Goal: Find specific page/section: Find specific page/section

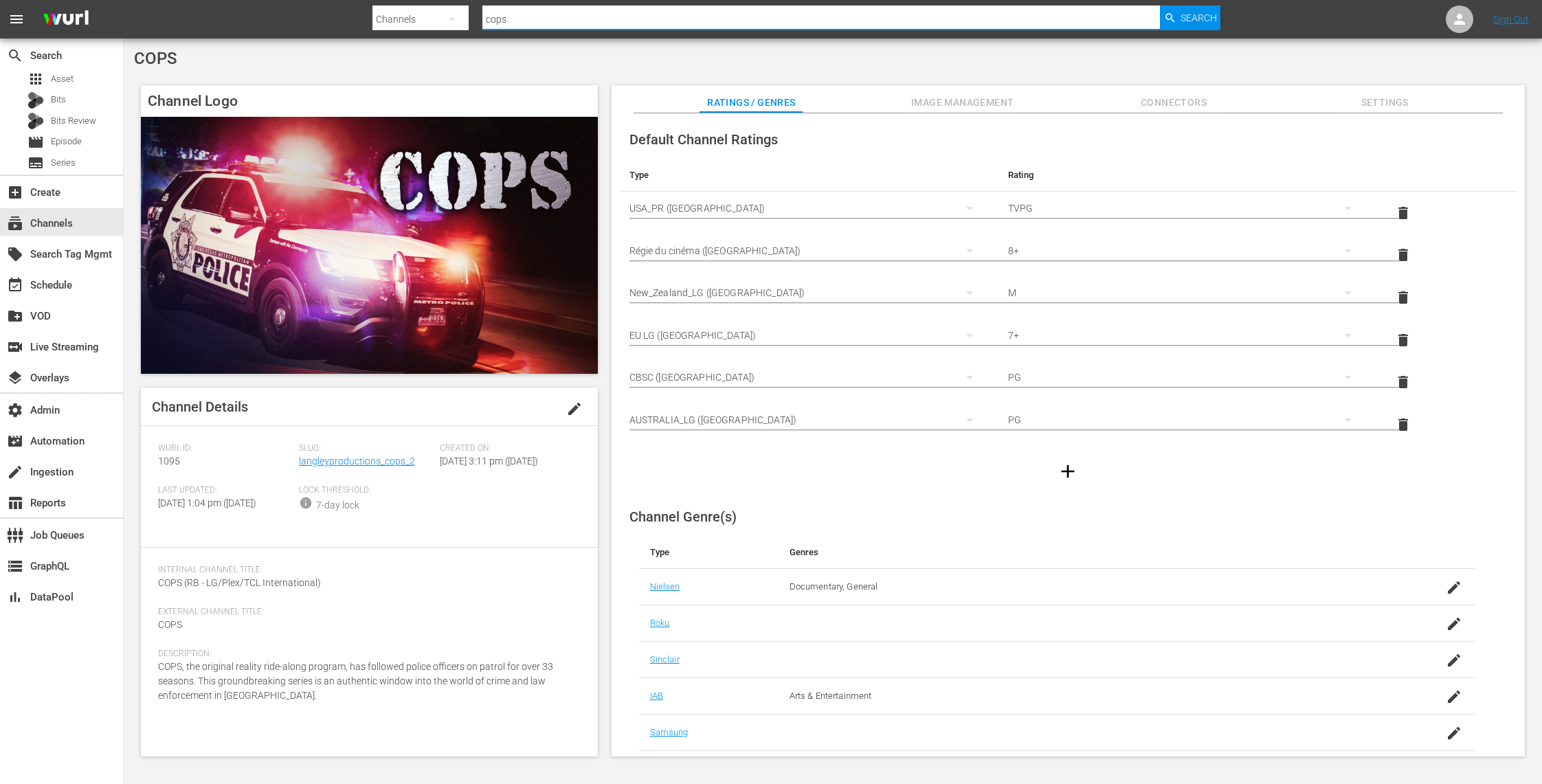
drag, startPoint x: 538, startPoint y: 18, endPoint x: 412, endPoint y: 18, distance: 126.0
click at [412, 18] on div "Search By Channels Search ID, Title, Description, Keywords, or Category cops Se…" at bounding box center [796, 19] width 848 height 33
paste input "rightsboosterltd_scl_1"
type input "rightsboosterltd_scl_1"
click at [1209, 17] on span "Search" at bounding box center [1199, 18] width 37 height 25
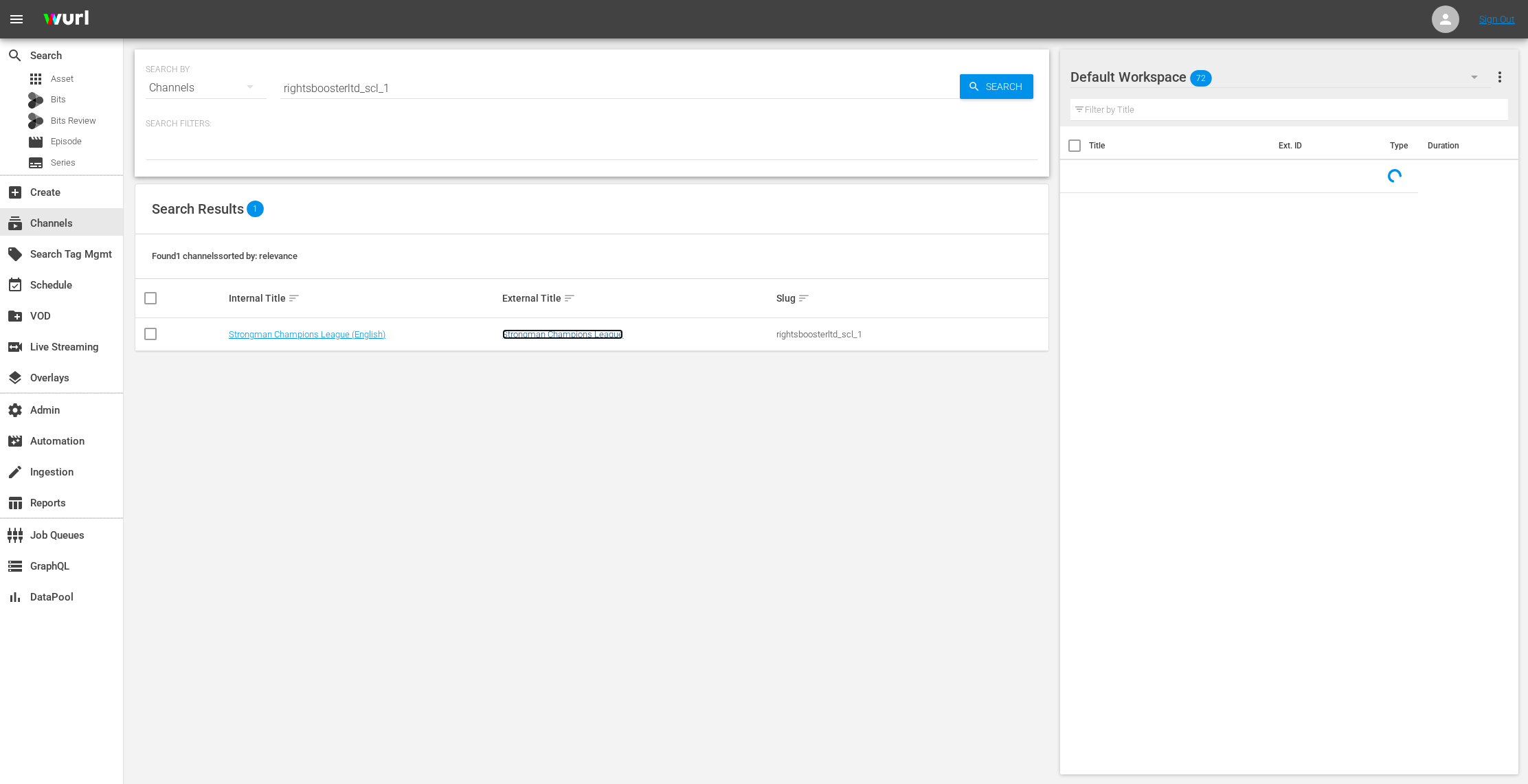
click at [546, 334] on link "Strongman Champions League" at bounding box center [562, 334] width 121 height 10
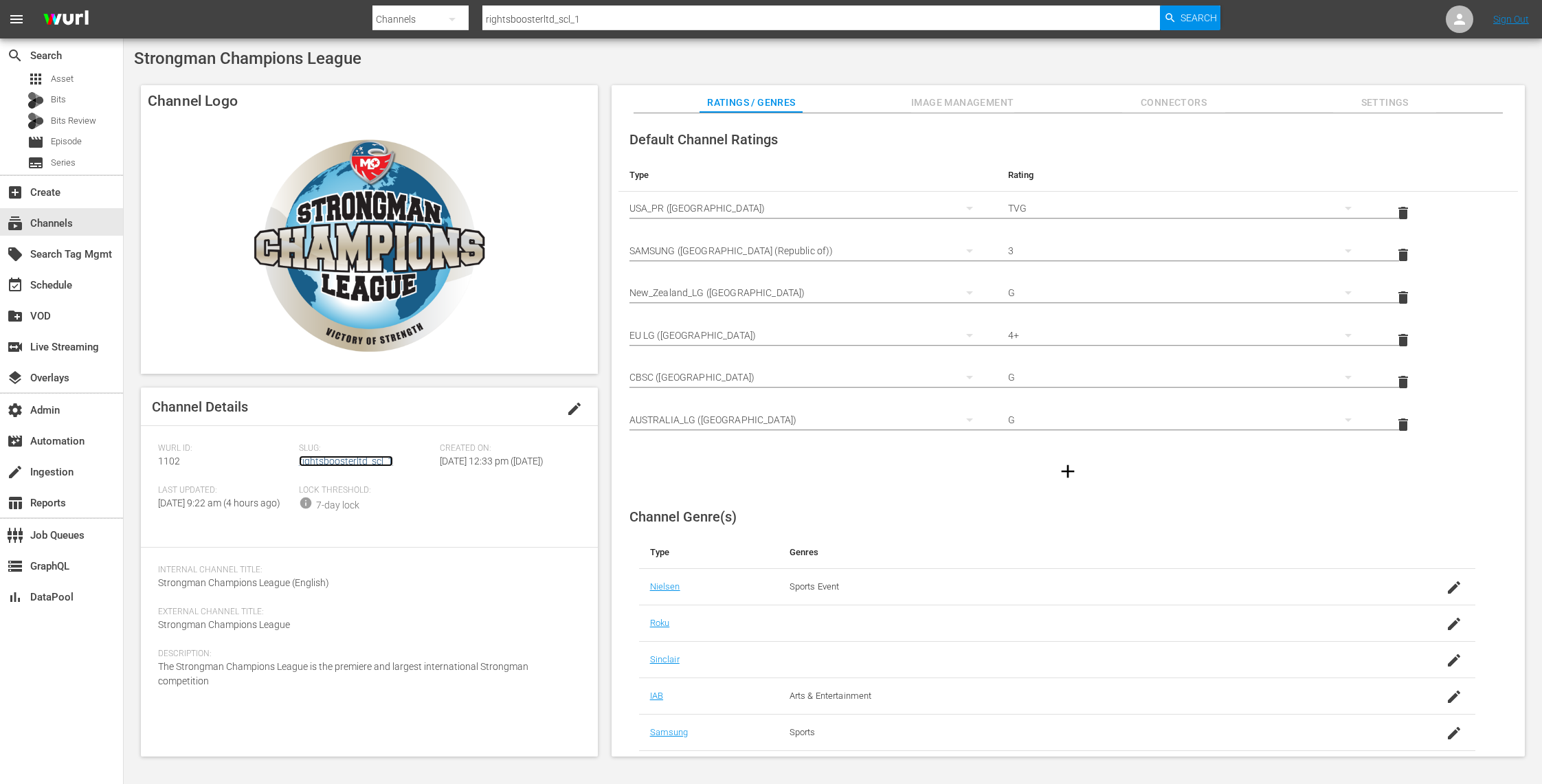
click at [372, 456] on link "rightsboosterltd_scl_1" at bounding box center [346, 461] width 94 height 11
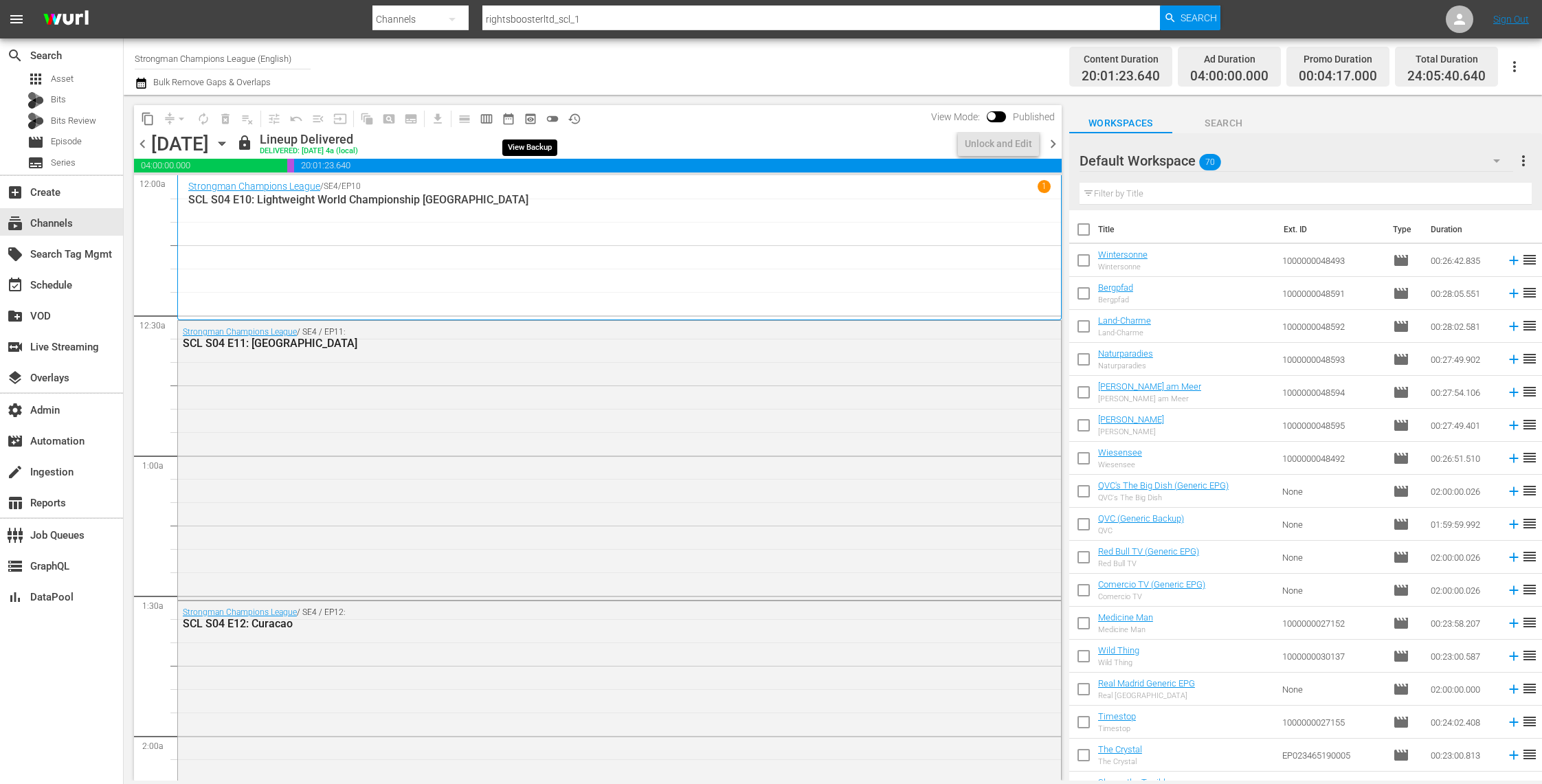
click at [531, 118] on span "preview_outlined" at bounding box center [530, 118] width 14 height 14
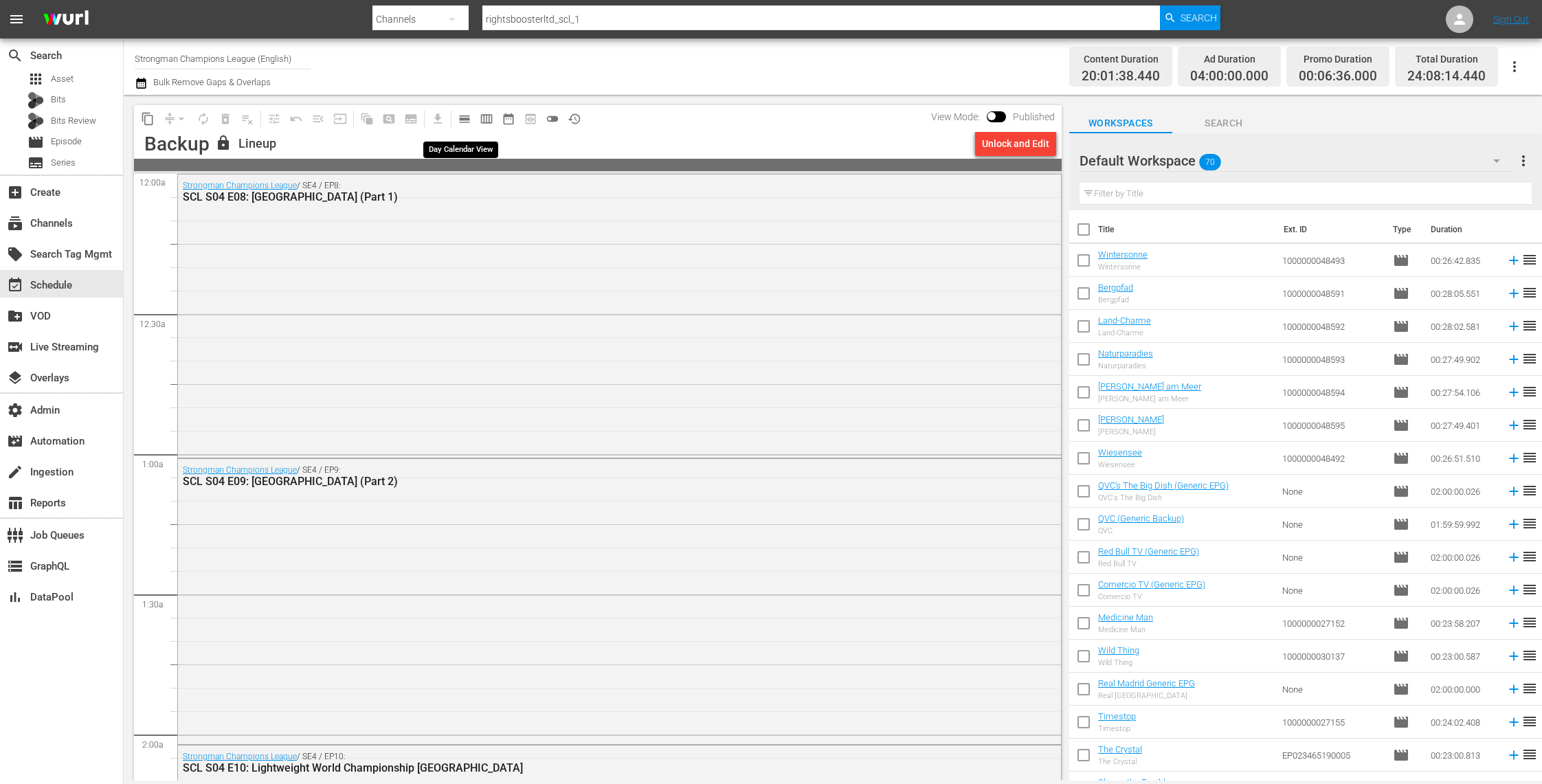
click at [459, 118] on span "calendar_view_day_outlined" at bounding box center [465, 118] width 14 height 14
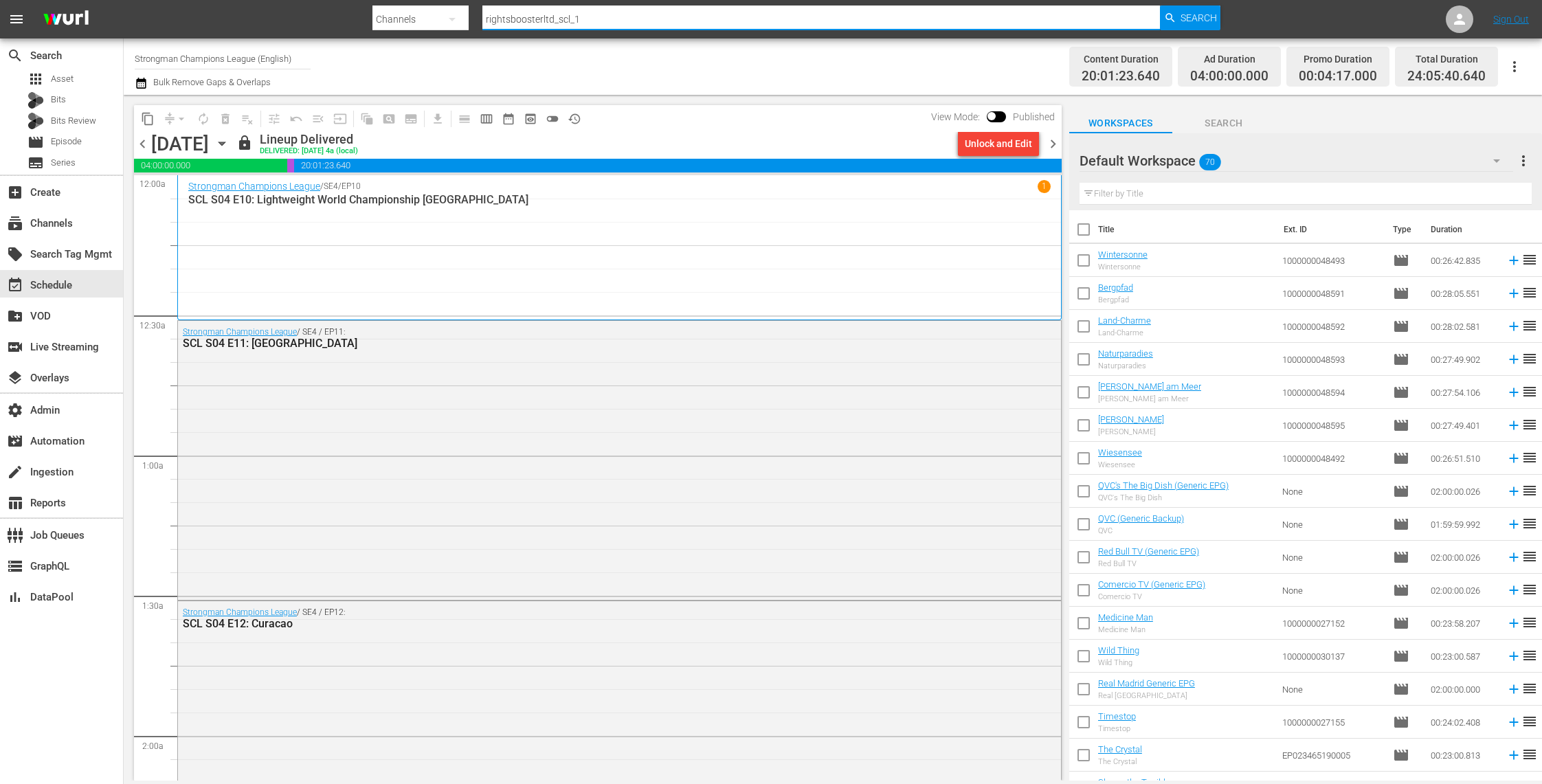
click at [751, 18] on input "rightsboosterltd_scl_1" at bounding box center [821, 19] width 677 height 33
type input "rightsboosterltd_scl_2"
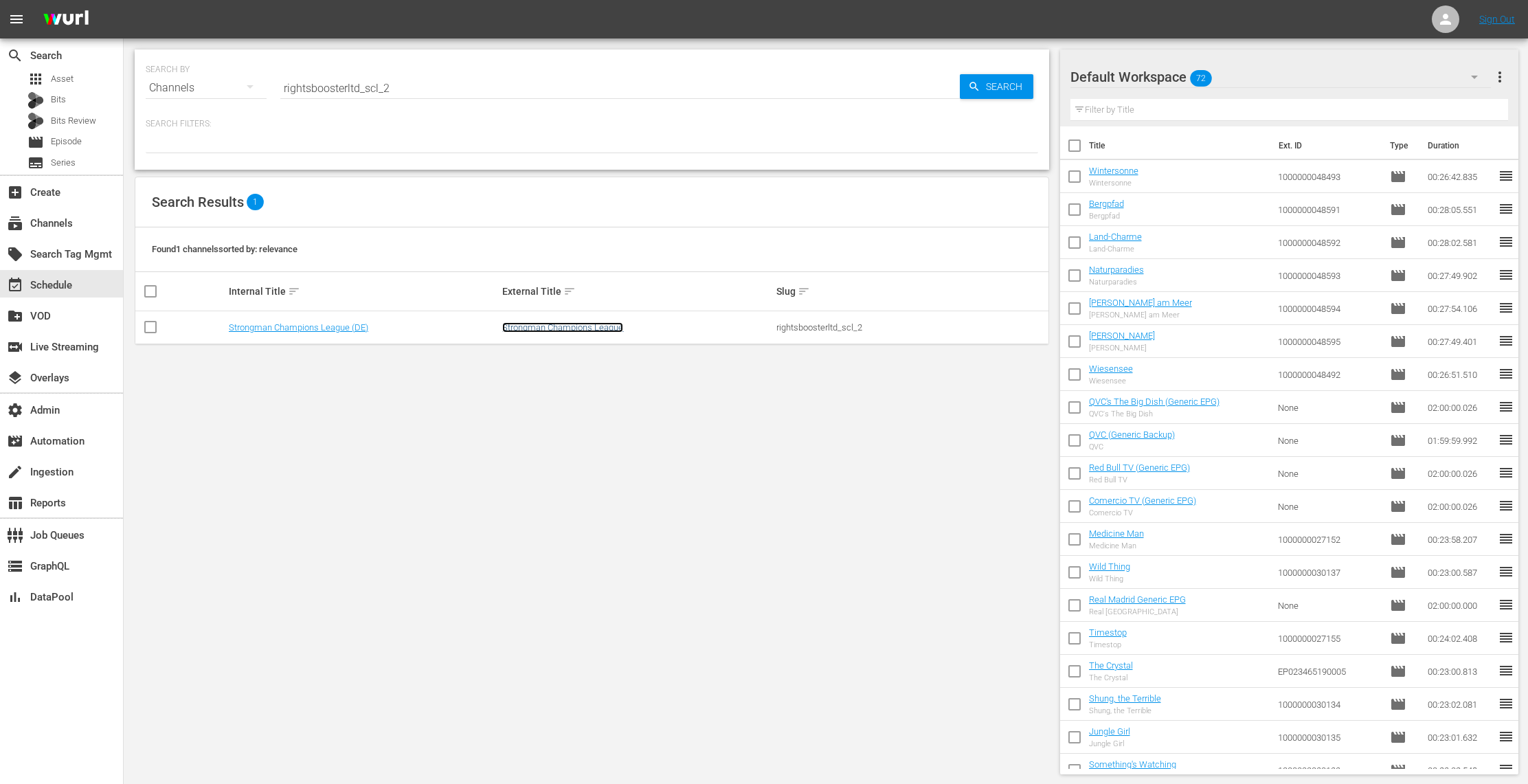
click at [566, 330] on link "Strongman Champions League" at bounding box center [562, 328] width 121 height 10
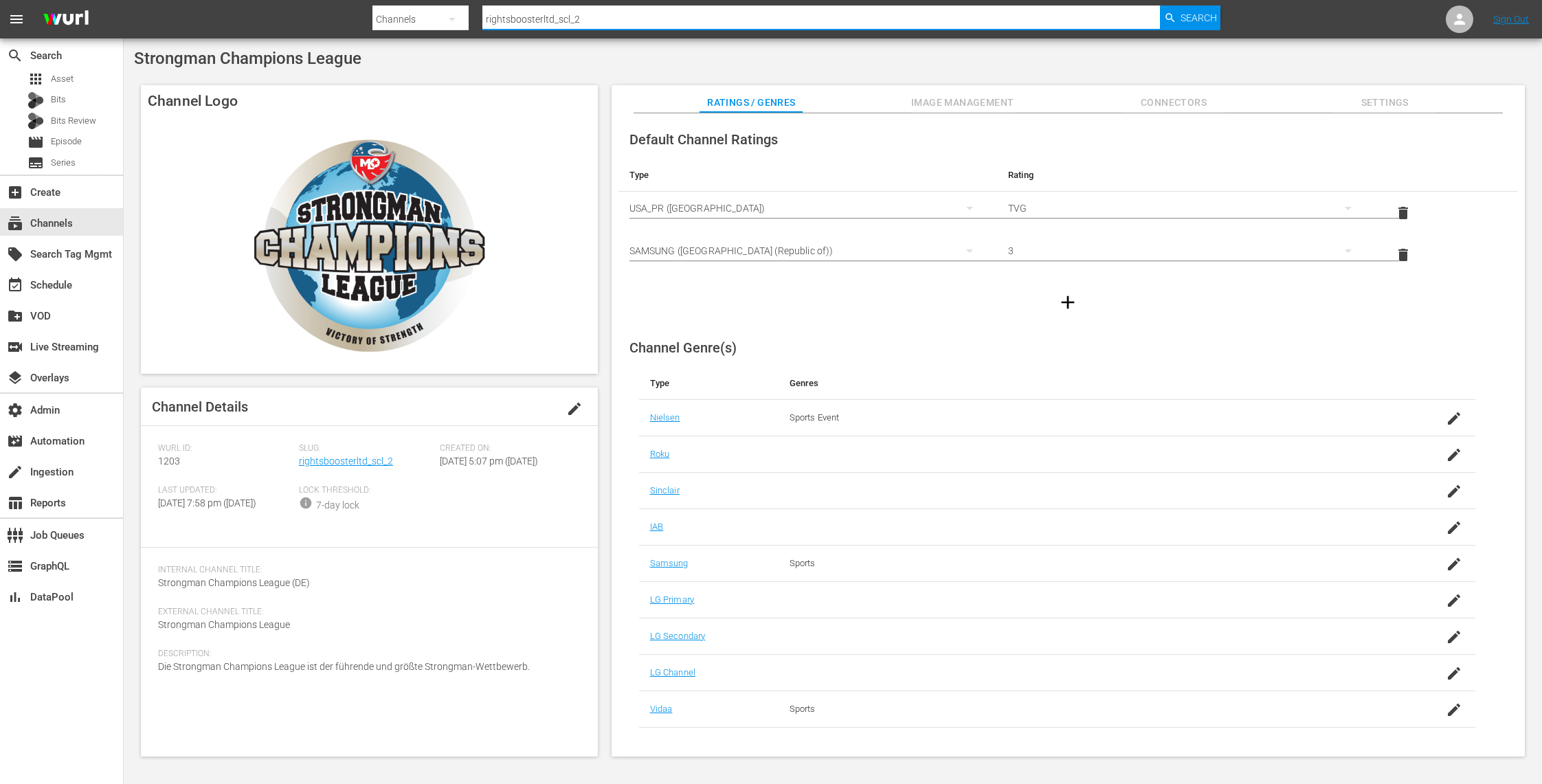
drag, startPoint x: 591, startPoint y: 20, endPoint x: 428, endPoint y: 12, distance: 163.2
click at [428, 12] on div "Search By Channels Search ID, Title, Description, Keywords, or Category rightsb…" at bounding box center [796, 19] width 848 height 33
paste input "langleyproductions_cops"
type input "langleyproductions_cops_2"
click at [1194, 18] on span "Search" at bounding box center [1199, 18] width 37 height 25
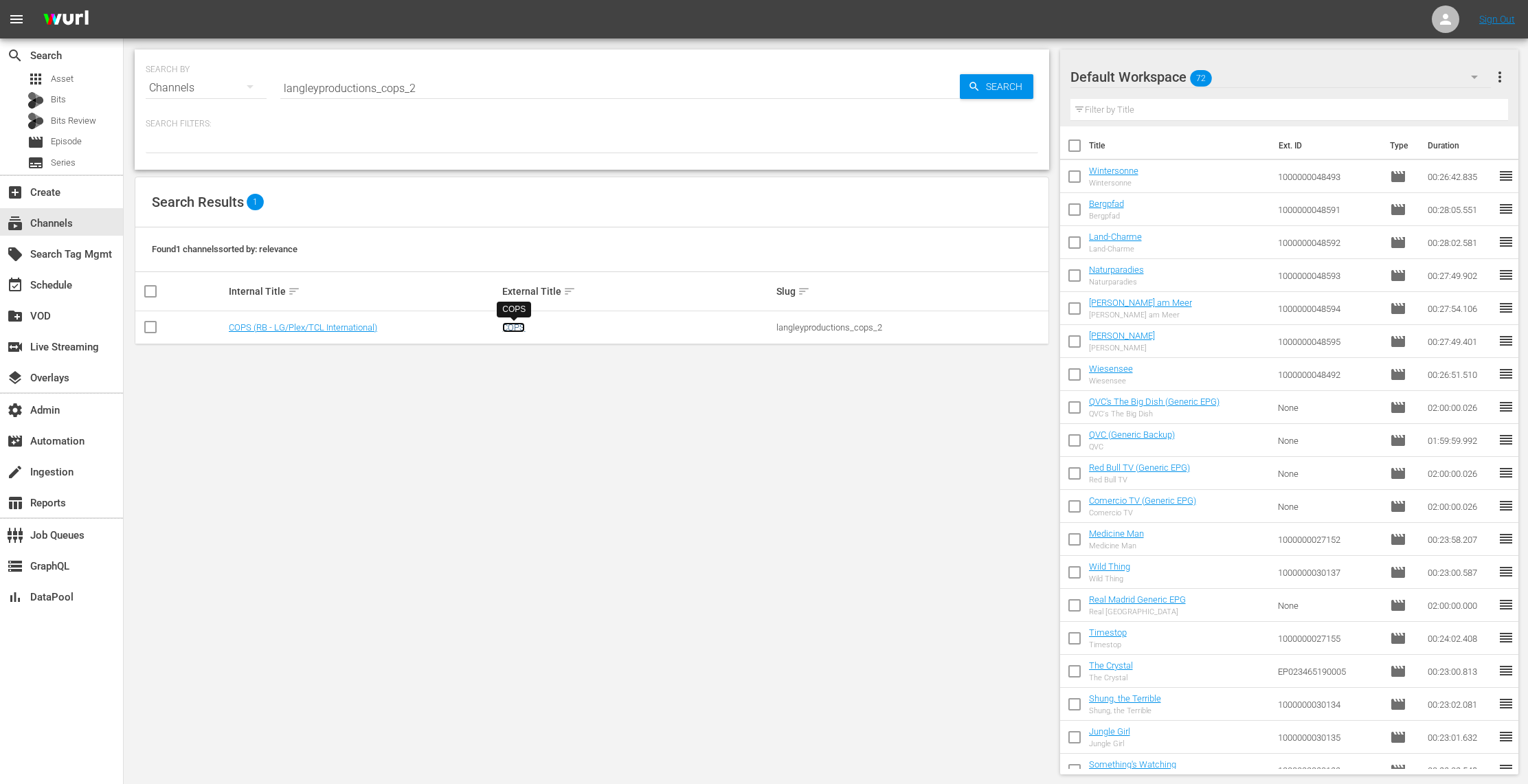
click at [516, 330] on link "COPS" at bounding box center [513, 328] width 23 height 10
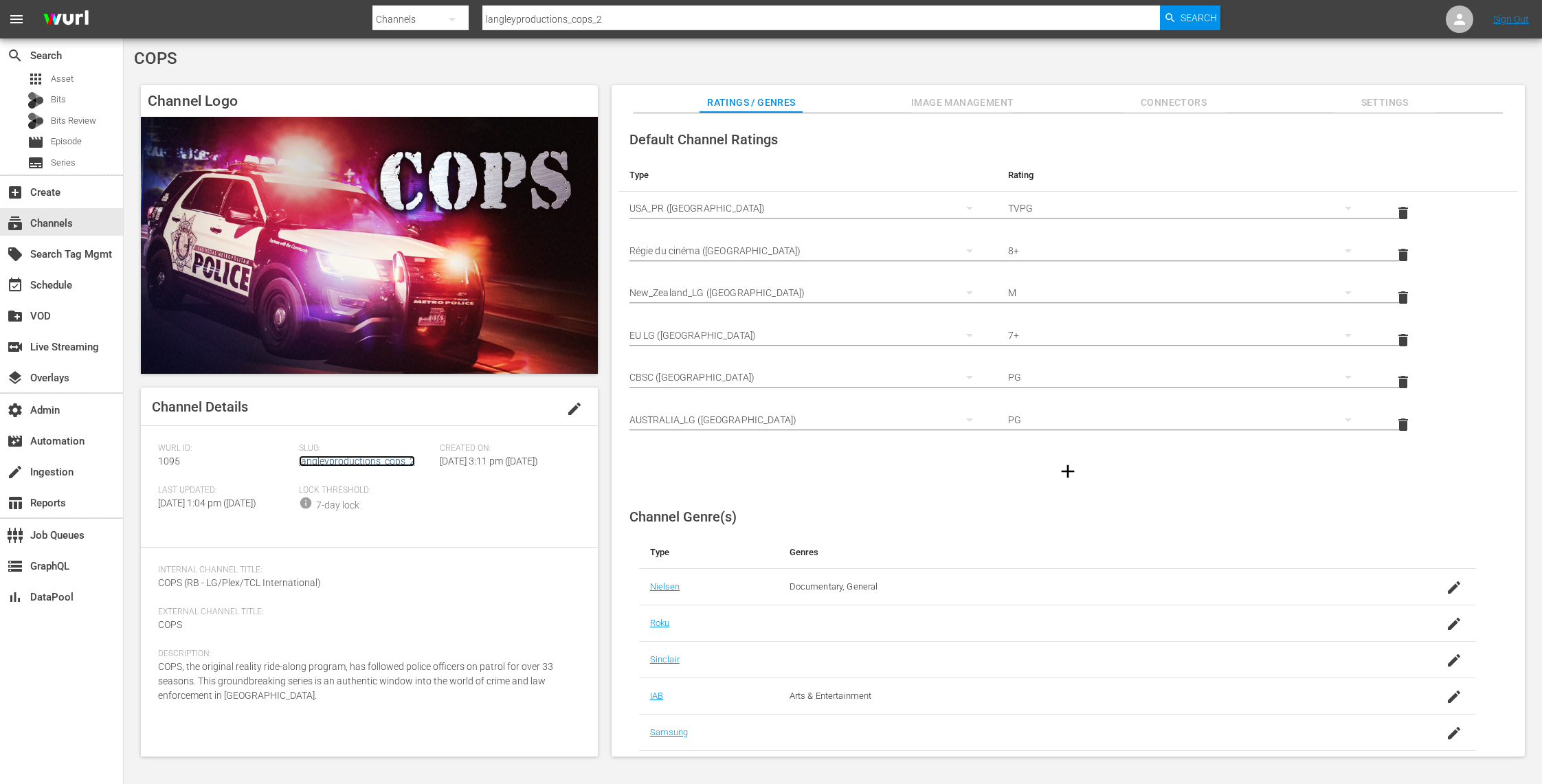
click at [381, 460] on link "langleyproductions_cops_2" at bounding box center [357, 461] width 116 height 11
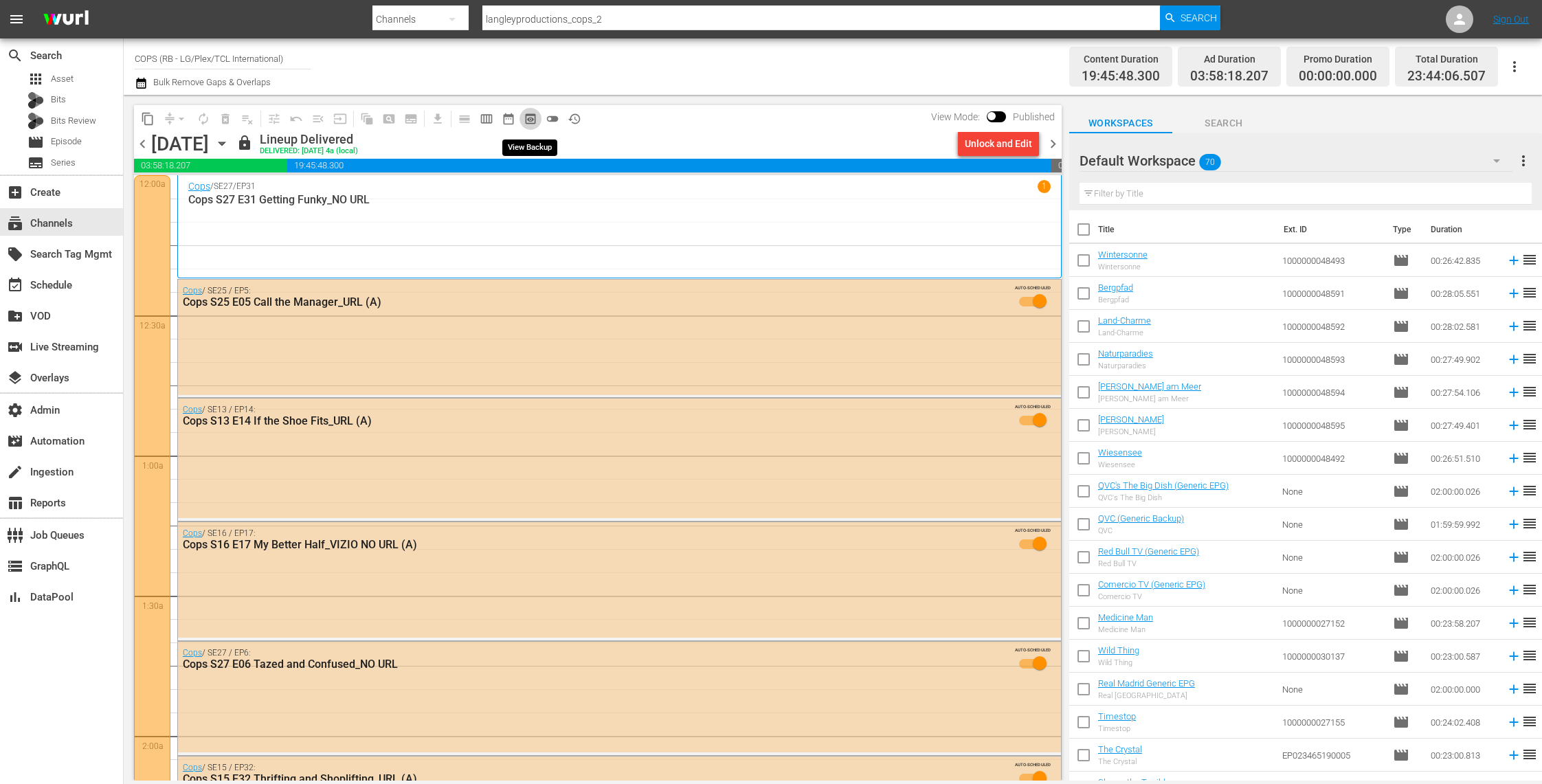
click at [527, 118] on span "preview_outlined" at bounding box center [530, 118] width 14 height 14
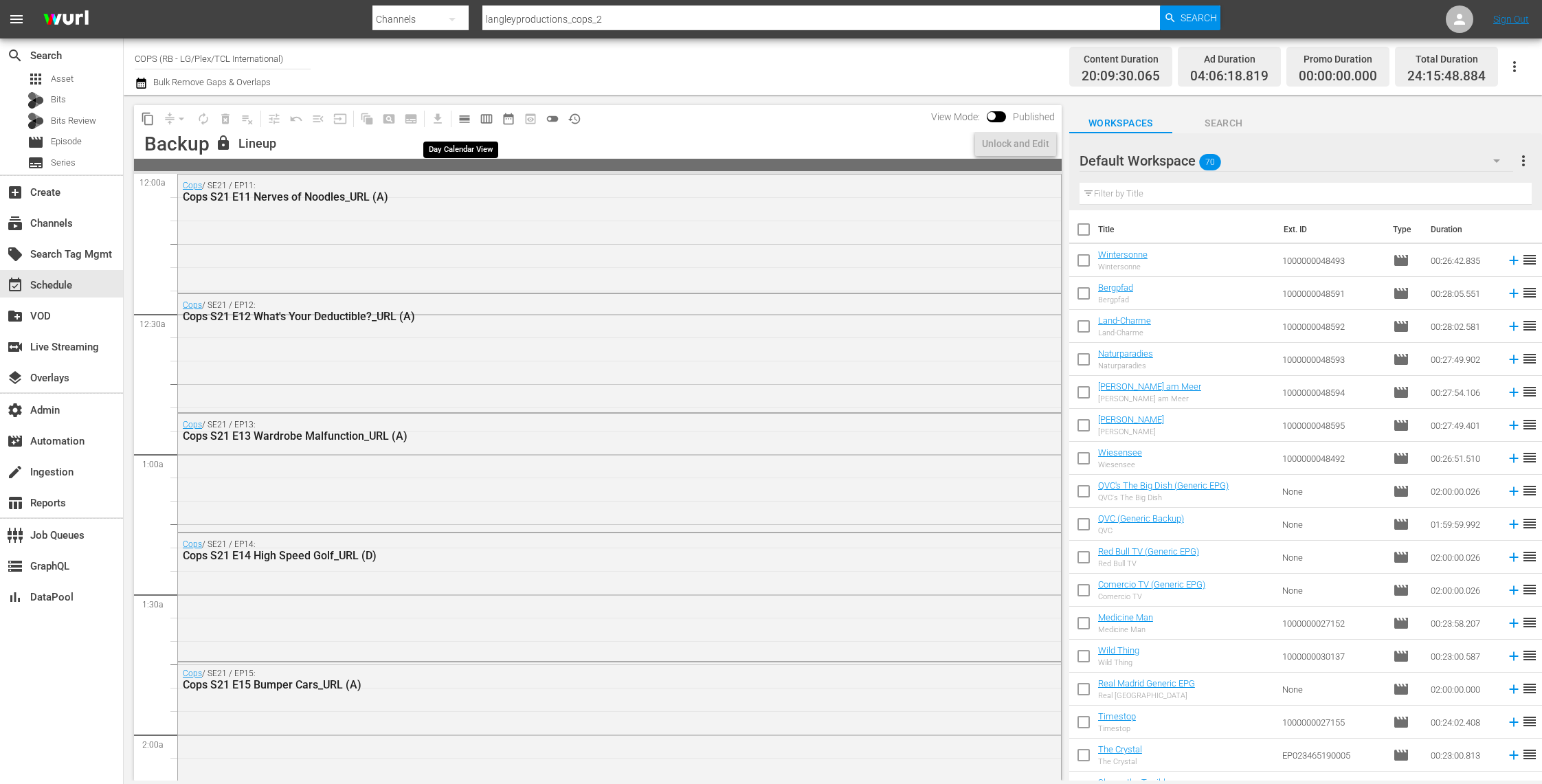
click at [462, 121] on span "calendar_view_day_outlined" at bounding box center [465, 118] width 14 height 14
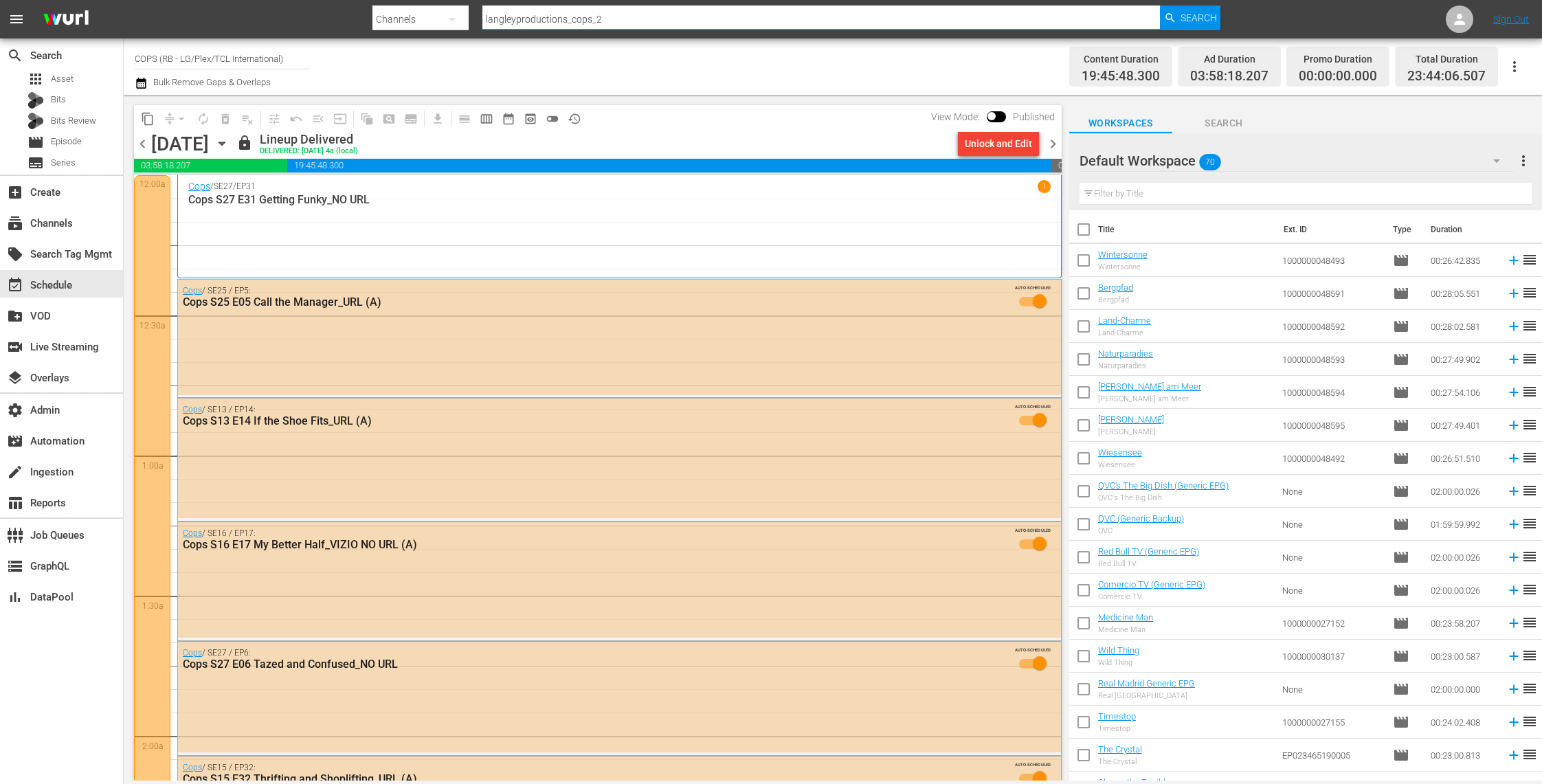
drag, startPoint x: 623, startPoint y: 16, endPoint x: 357, endPoint y: 17, distance: 266.0
click at [357, 17] on nav "menu Search By Channels Search ID, Title, Description, Keywords, or Category la…" at bounding box center [771, 19] width 1542 height 39
paste input "cineverse_entrepreneurtv_entrepreneurtv_1"
type input "cineverse_entrepreneurtv_entrepreneurtv_1"
click at [1204, 19] on span "Search" at bounding box center [1199, 18] width 37 height 25
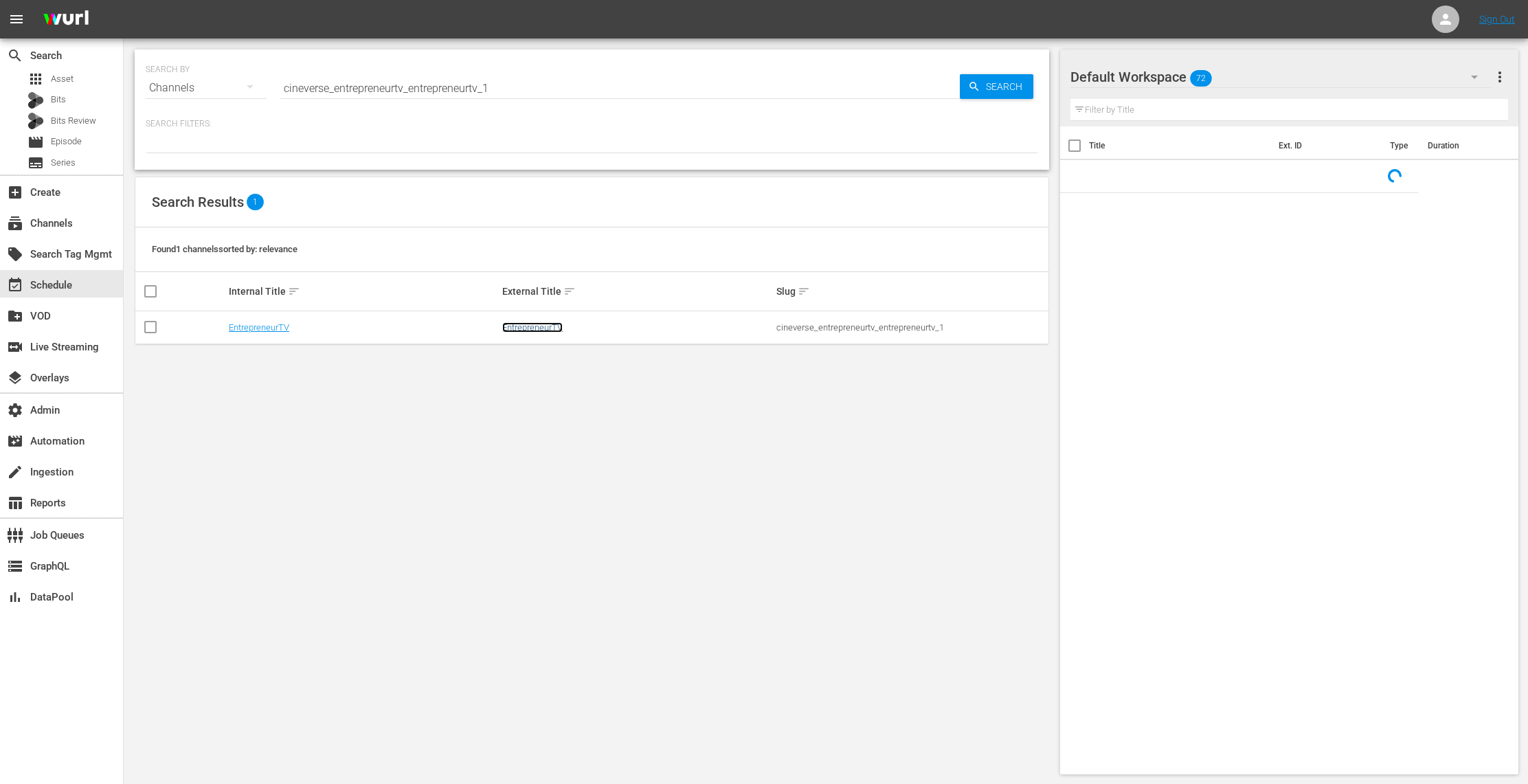
click at [534, 329] on link "EntrepreneurTV" at bounding box center [532, 328] width 61 height 10
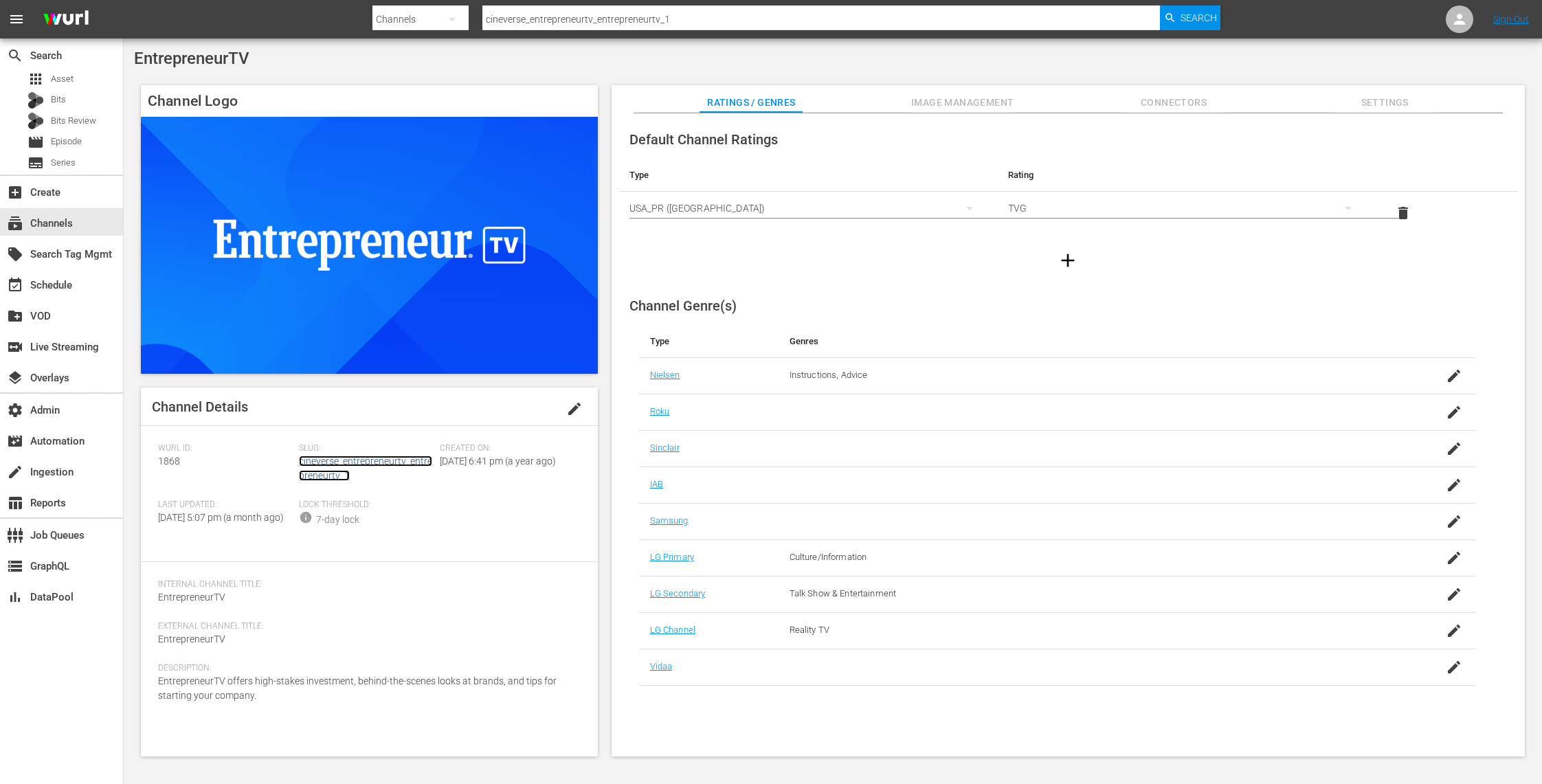
click at [374, 459] on link "cineverse_entrepreneurtv_entrepreneurtv_1" at bounding box center [366, 468] width 133 height 26
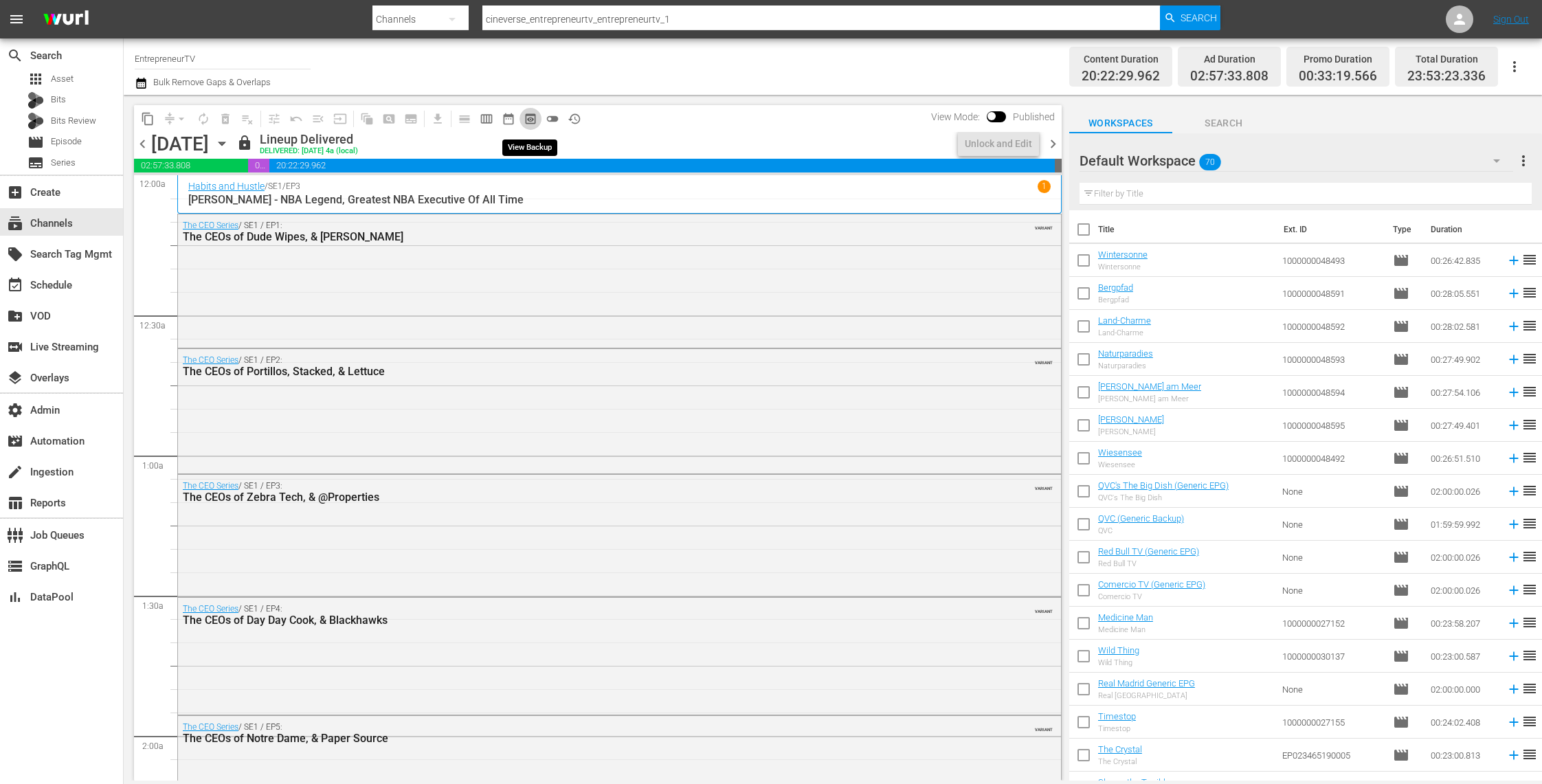
click at [531, 118] on span "preview_outlined" at bounding box center [530, 118] width 14 height 14
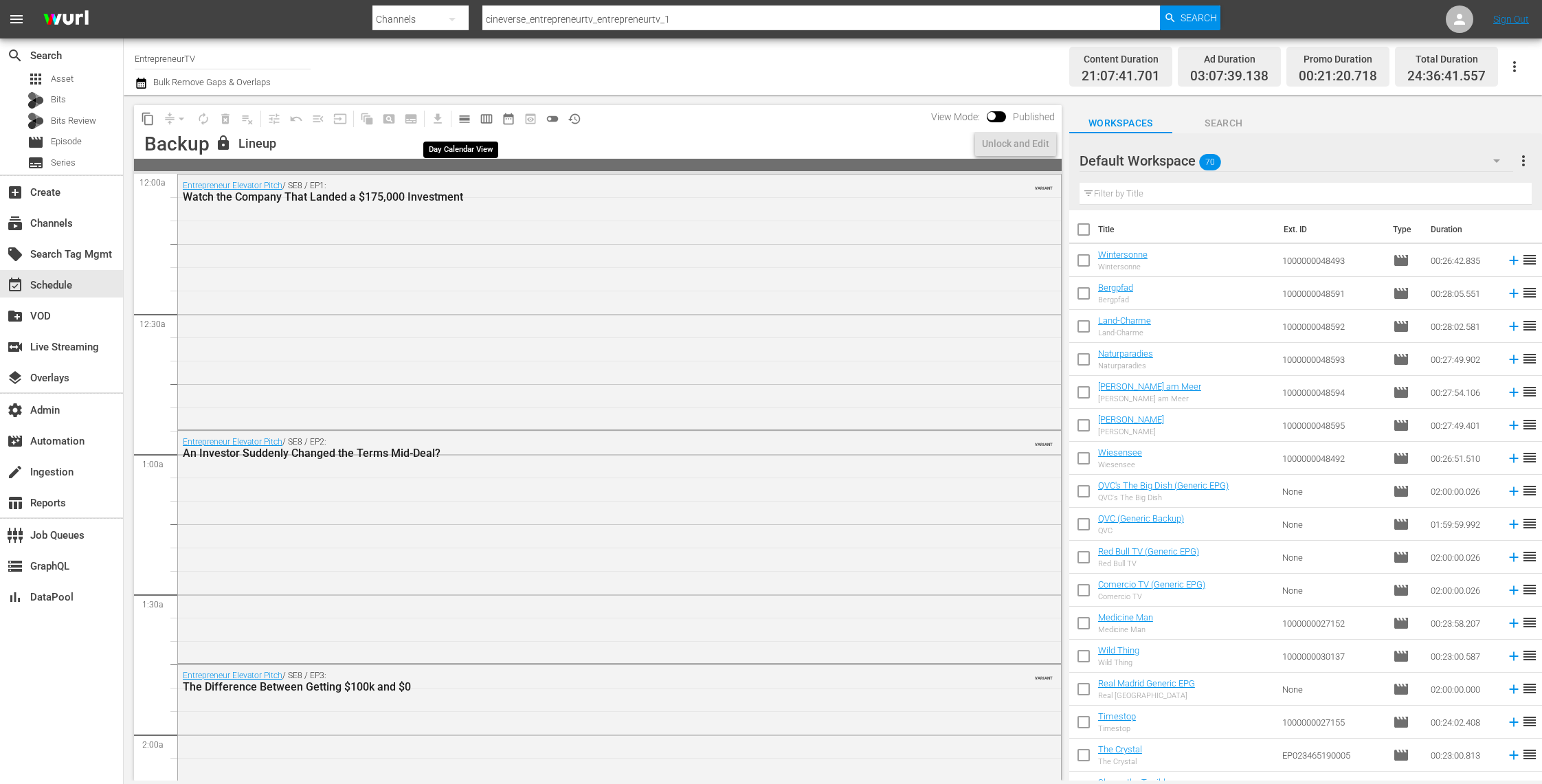
click at [470, 119] on button "calendar_view_day_outlined" at bounding box center [465, 118] width 22 height 22
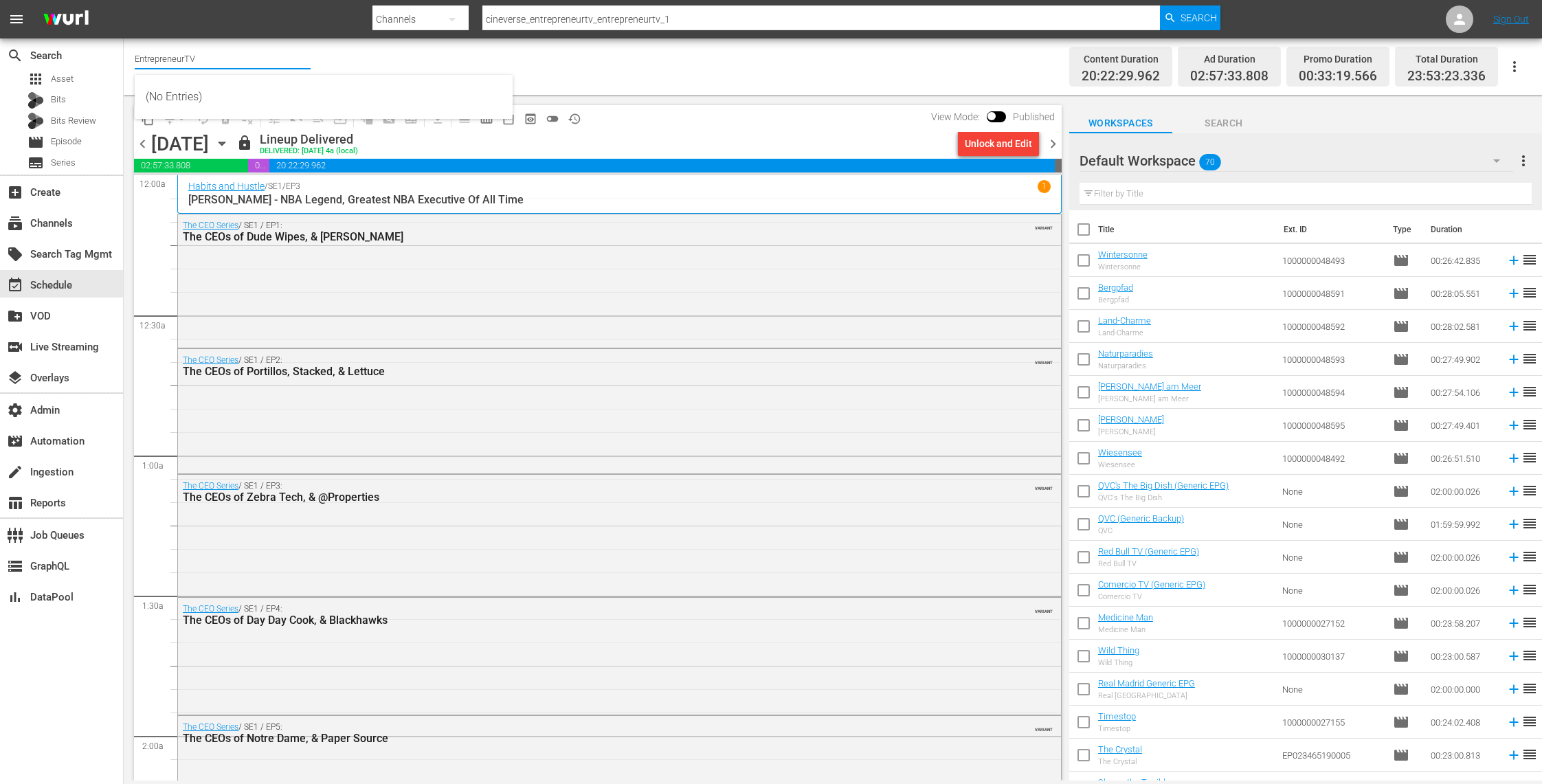
drag, startPoint x: 222, startPoint y: 56, endPoint x: 132, endPoint y: 56, distance: 90.0
click at [132, 56] on div "Channel Title EntrepreneurTV Bulk Remove Gaps & Overlaps Content Duration 20:22…" at bounding box center [832, 67] width 1418 height 56
click at [1195, 16] on span "Search" at bounding box center [1199, 18] width 37 height 25
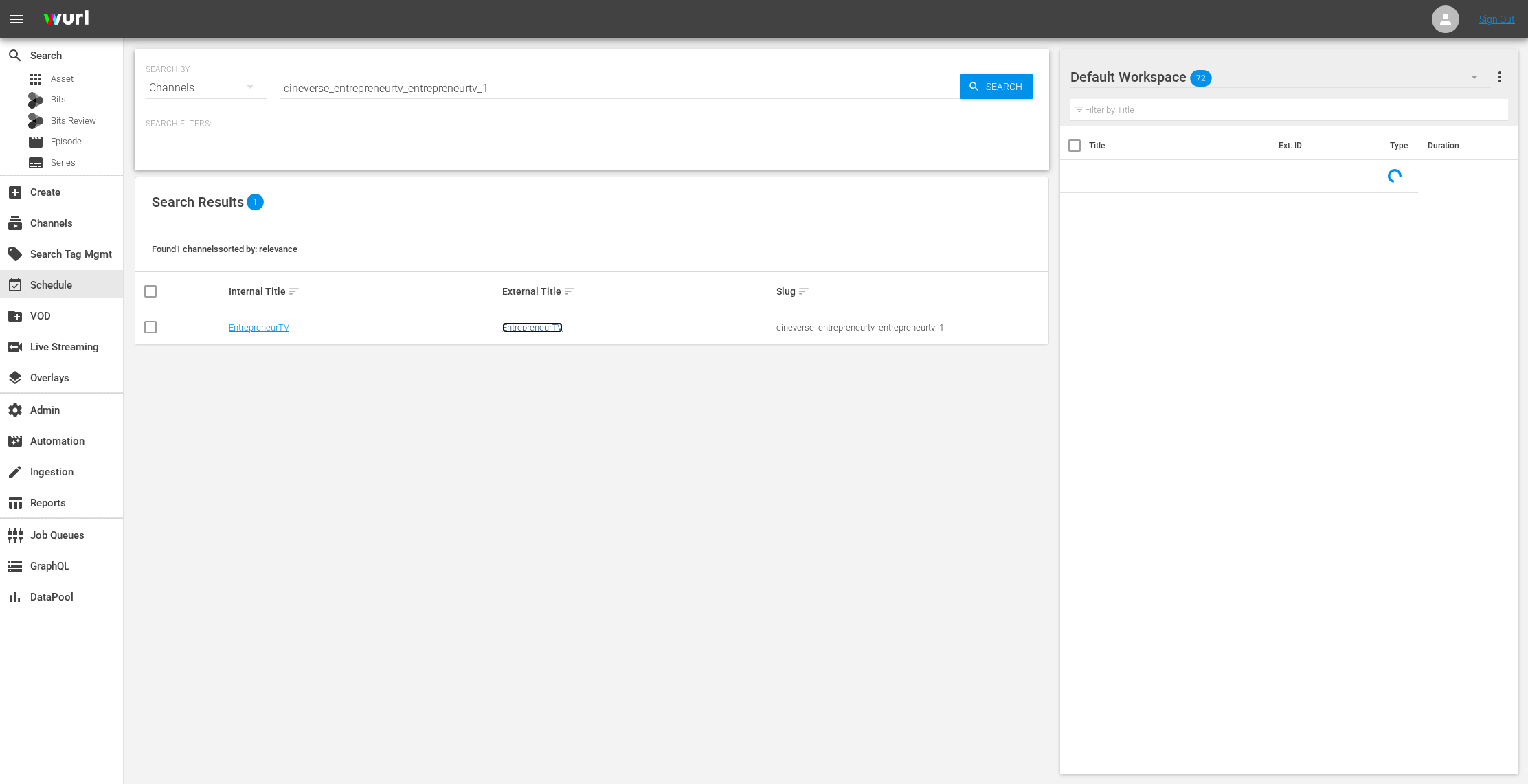
click at [544, 328] on link "EntrepreneurTV" at bounding box center [532, 328] width 61 height 10
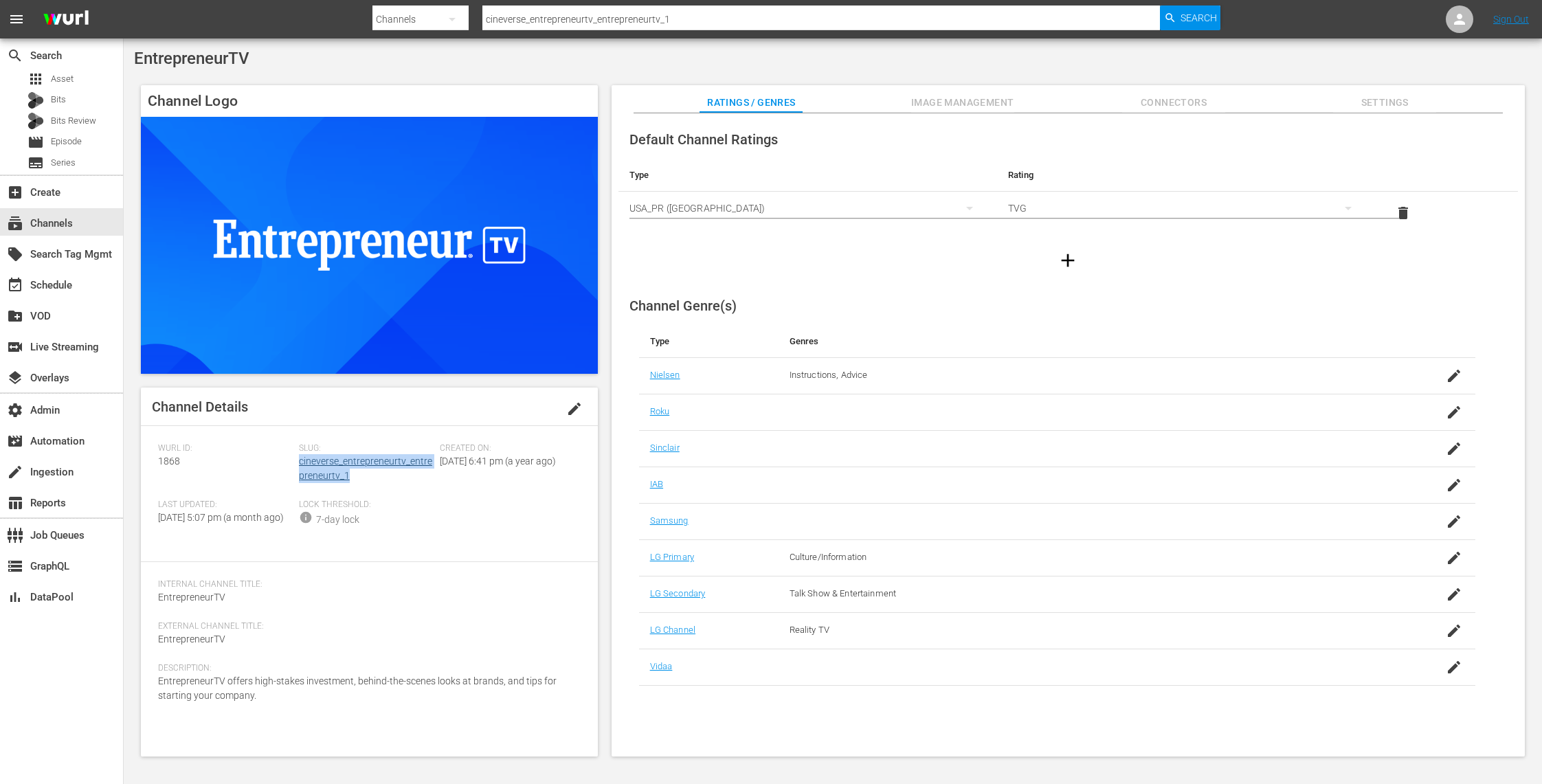
drag, startPoint x: 356, startPoint y: 479, endPoint x: 301, endPoint y: 465, distance: 56.8
click at [301, 465] on div "Slug: cineverse_entrepreneurtv_entrepreneurtv_1" at bounding box center [369, 471] width 141 height 56
copy link "cineverse_entrepreneurtv_entrepreneurtv_1"
drag, startPoint x: 174, startPoint y: 461, endPoint x: 148, endPoint y: 461, distance: 26.0
click at [148, 461] on div "Channel Details edit [PERSON_NAME] ID: 1868 Slug: cineverse_entrepreneurtv_entr…" at bounding box center [369, 572] width 457 height 369
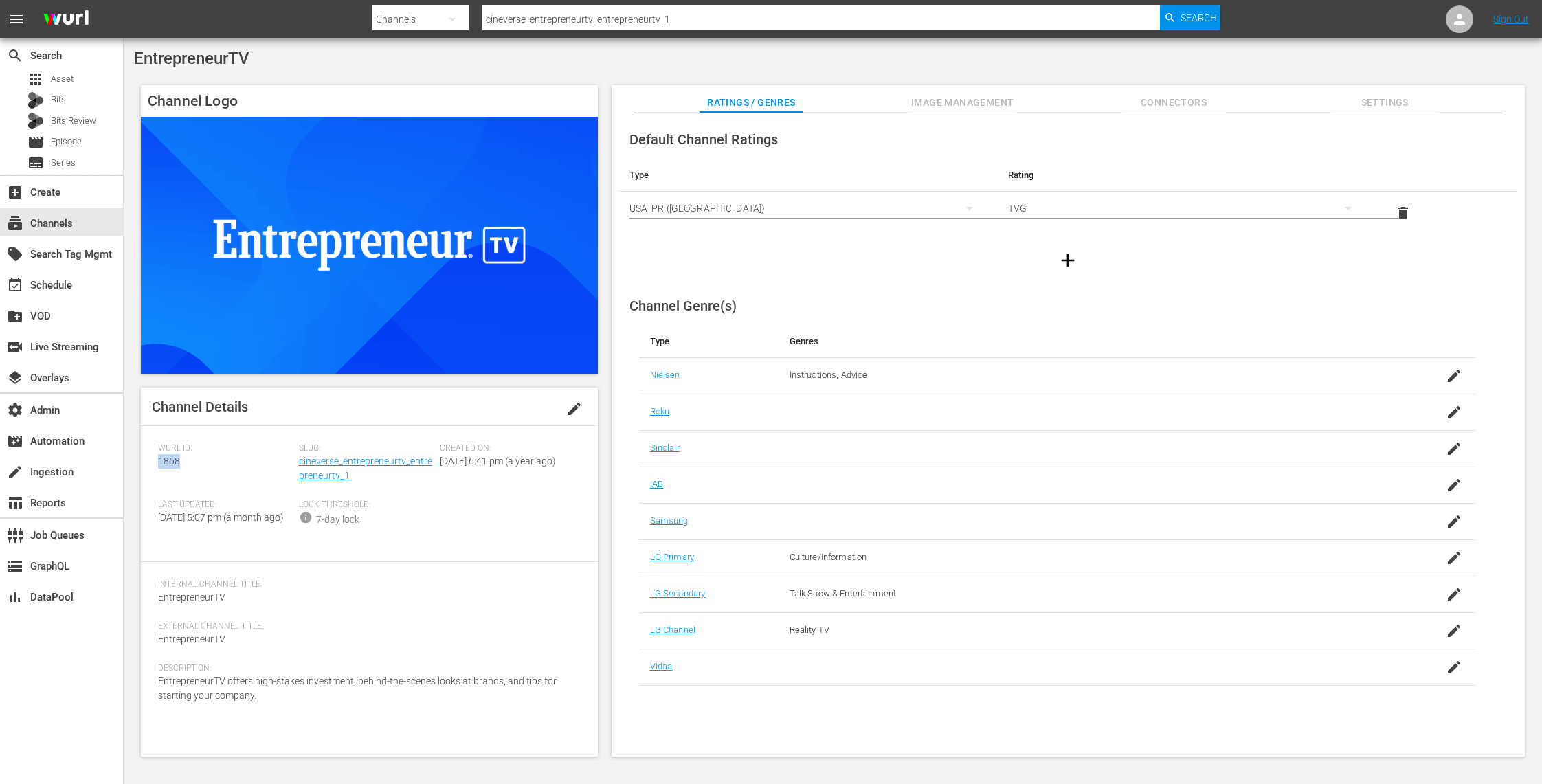
copy span "1868"
click at [337, 463] on link "cineverse_entrepreneurtv_entrepreneurtv_1" at bounding box center [366, 468] width 133 height 26
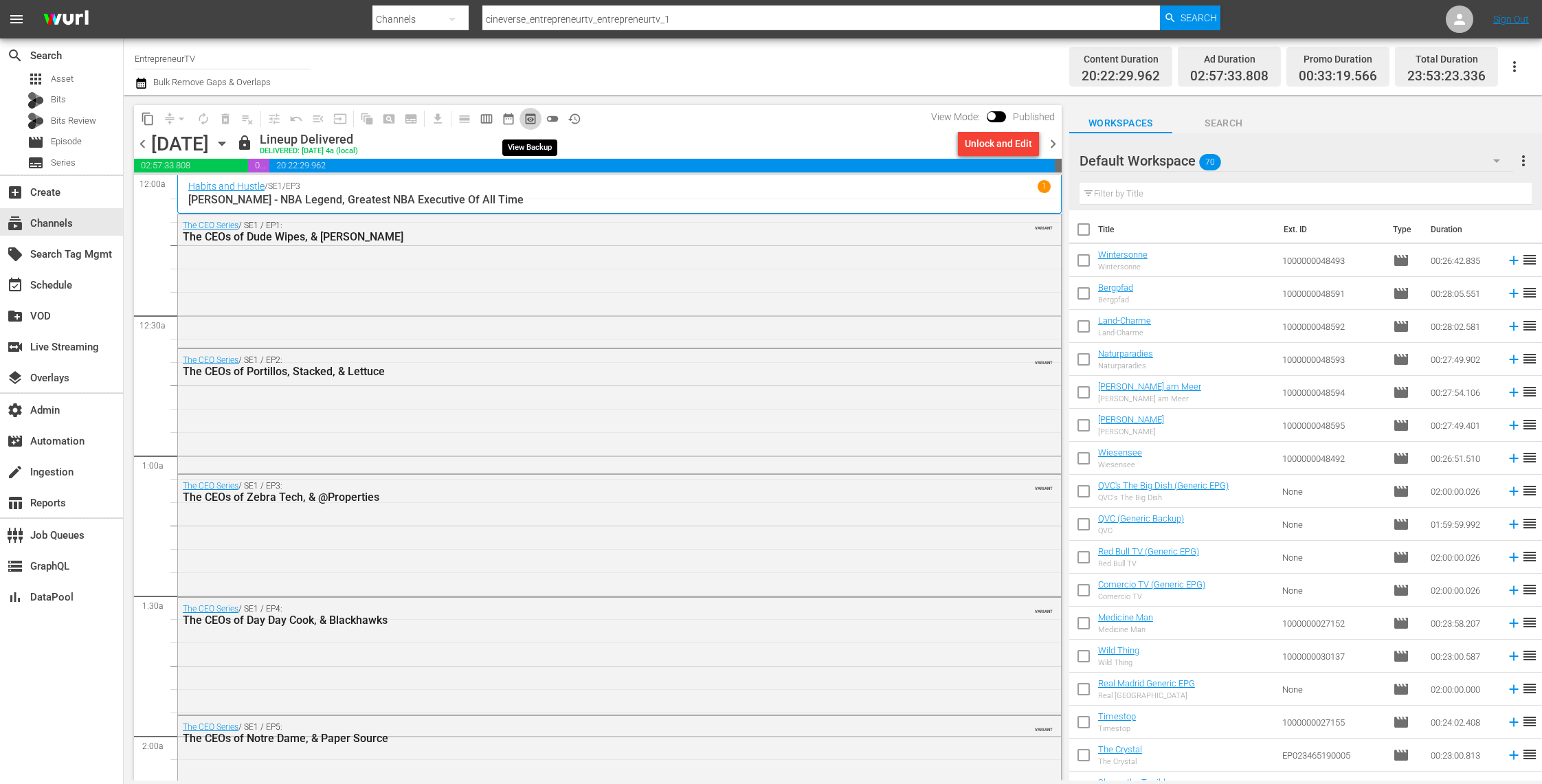
click at [534, 125] on span "preview_outlined" at bounding box center [530, 118] width 14 height 14
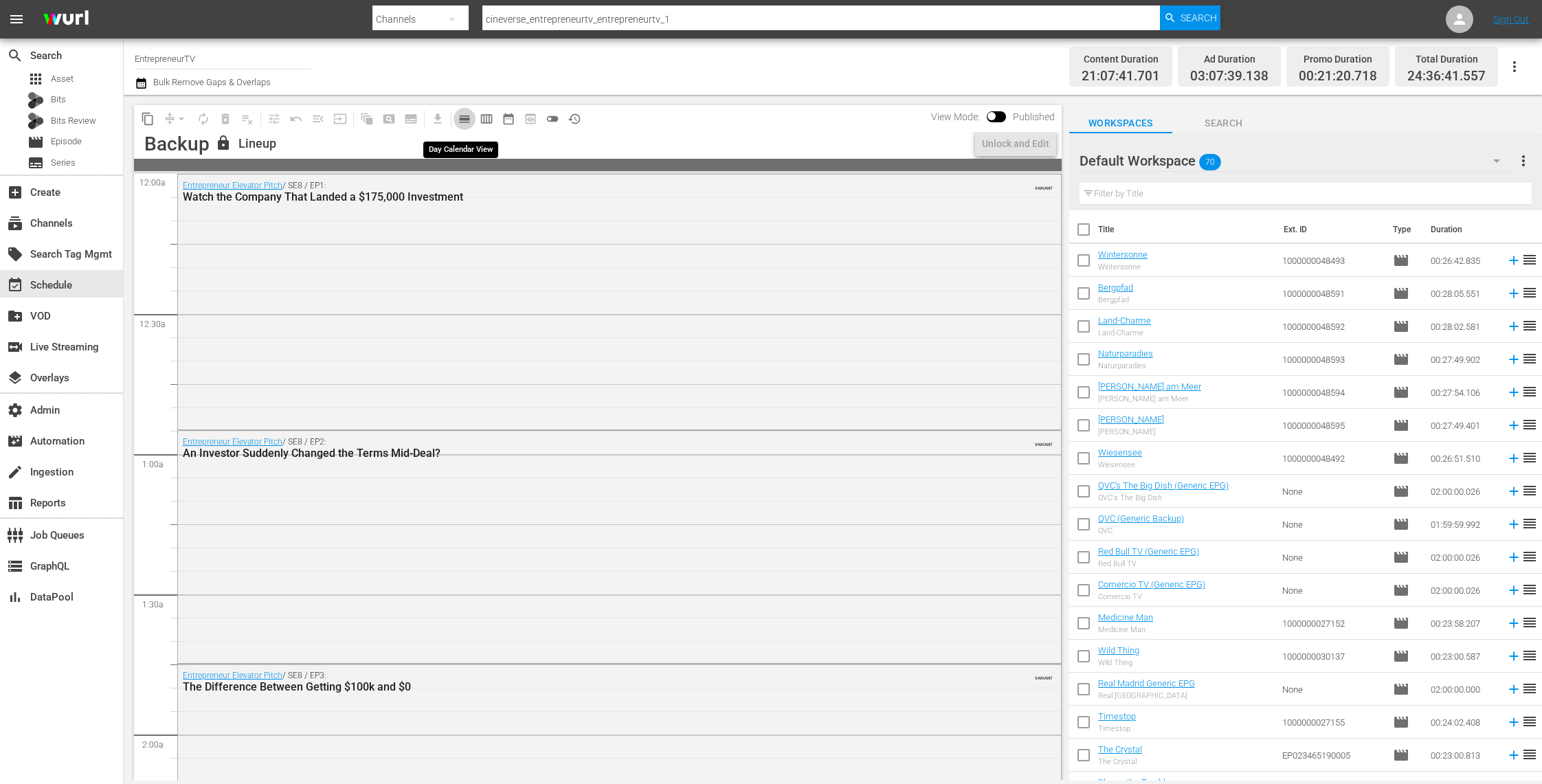
click at [463, 120] on span "calendar_view_day_outlined" at bounding box center [465, 118] width 14 height 14
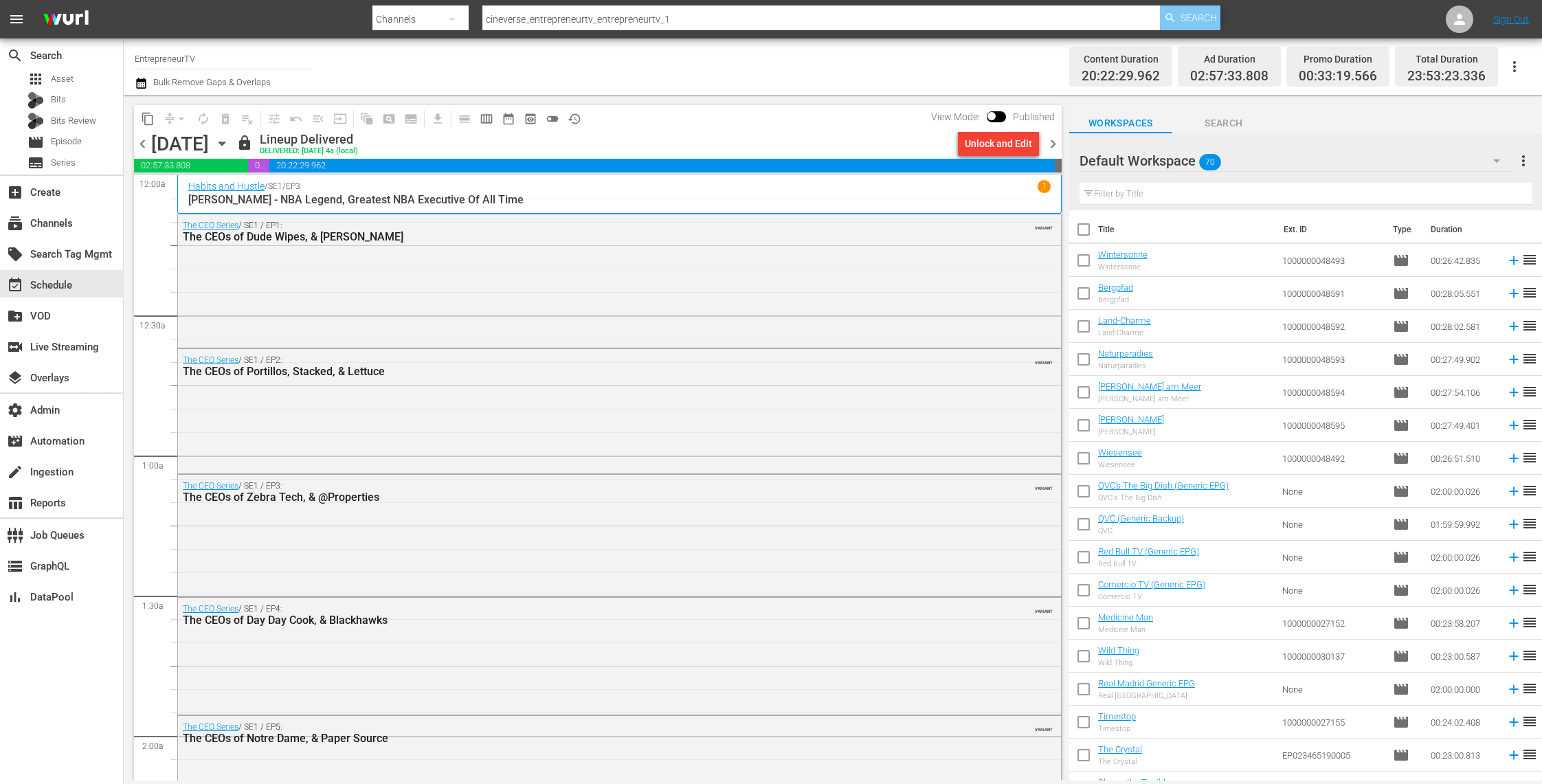
click at [1196, 20] on span "Search" at bounding box center [1199, 18] width 37 height 25
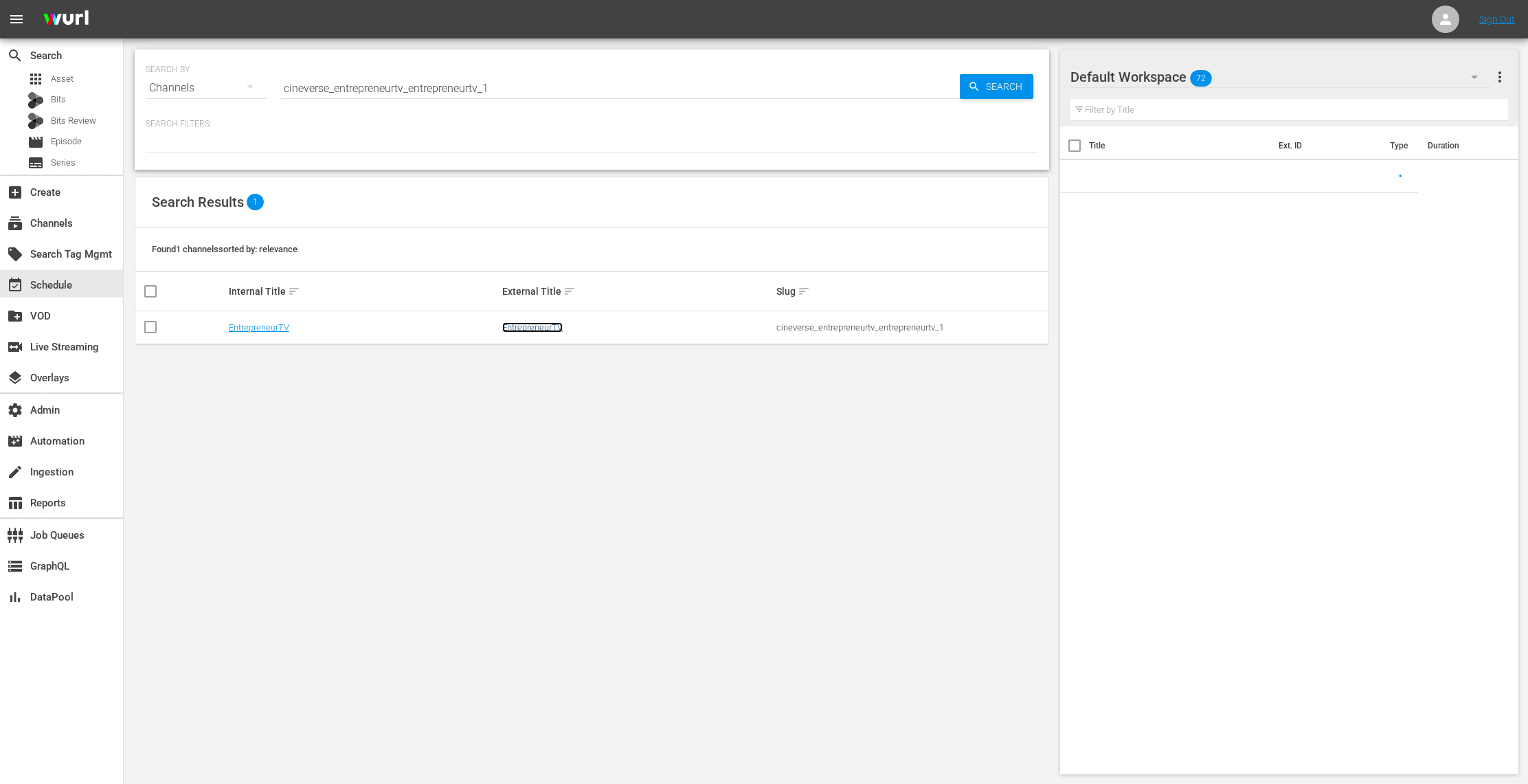
click at [527, 328] on link "EntrepreneurTV" at bounding box center [532, 328] width 61 height 10
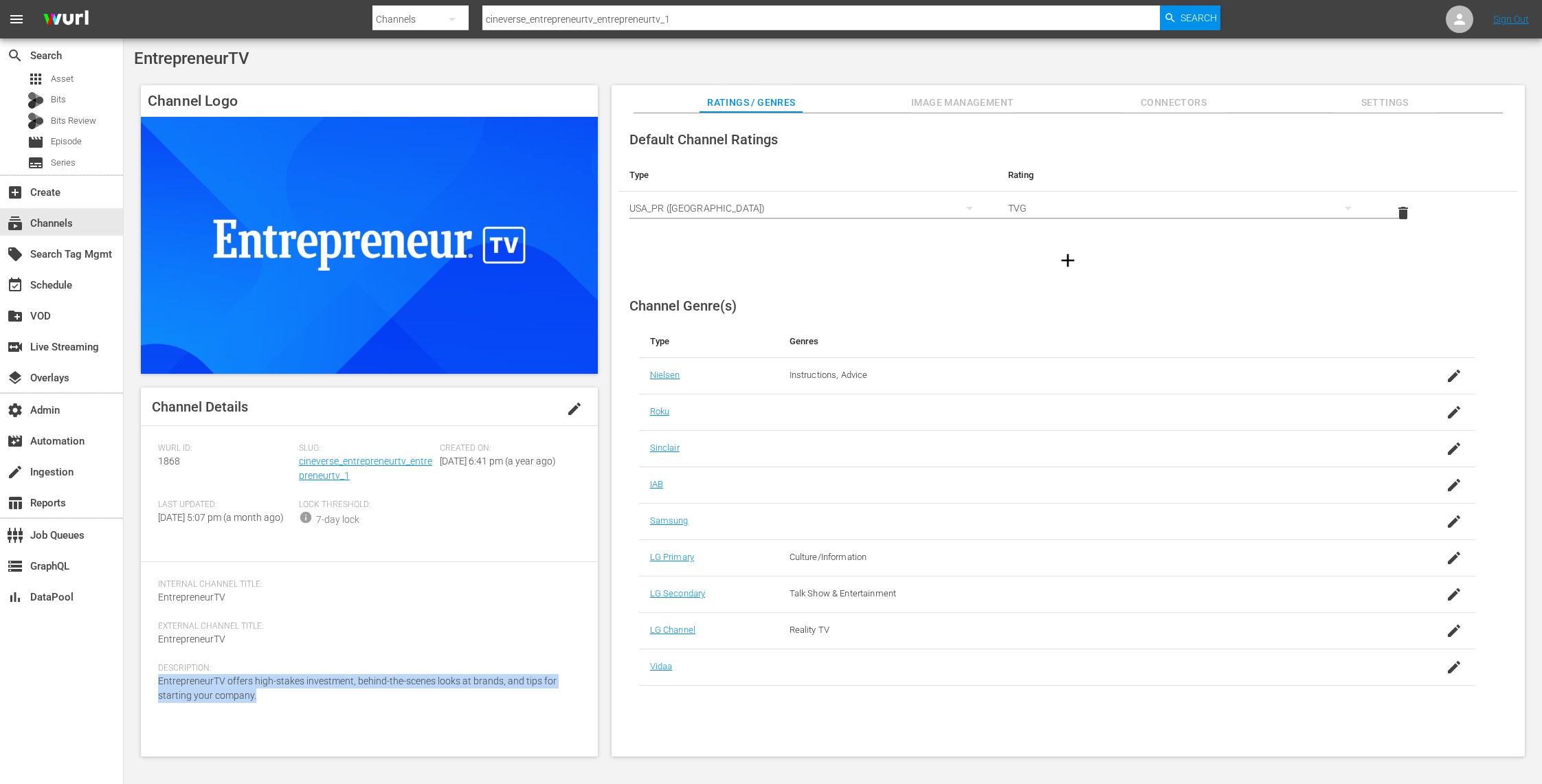
drag, startPoint x: 256, startPoint y: 711, endPoint x: 151, endPoint y: 697, distance: 105.9
click at [151, 697] on div "Channel Details edit [PERSON_NAME] ID: 1868 Slug: cineverse_entrepreneurtv_entr…" at bounding box center [369, 572] width 457 height 369
copy span "EntrepreneurTV offers high-stakes investment, behind-the-scenes looks at brands…"
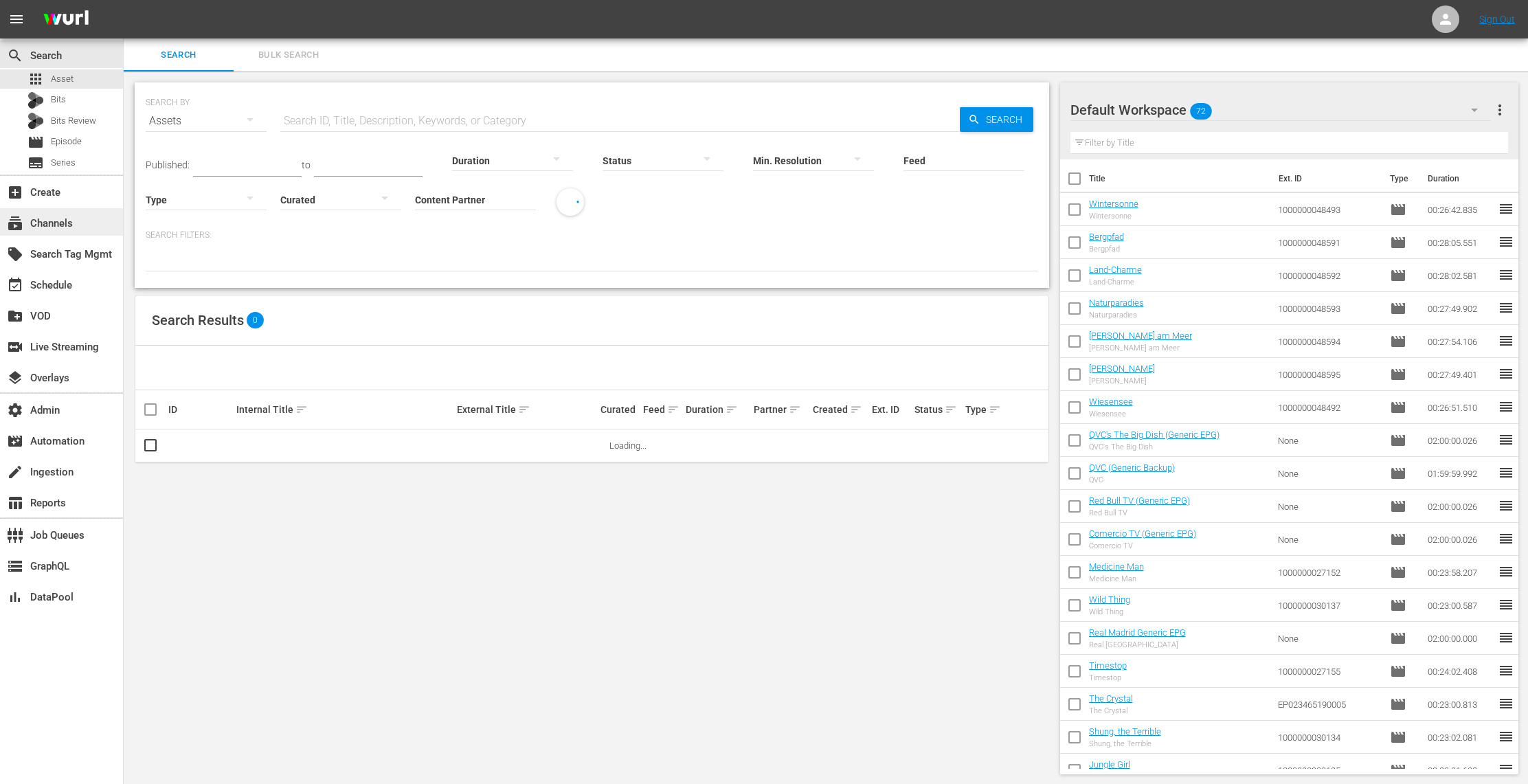
click at [52, 227] on div "subscriptions Channels" at bounding box center [38, 221] width 77 height 12
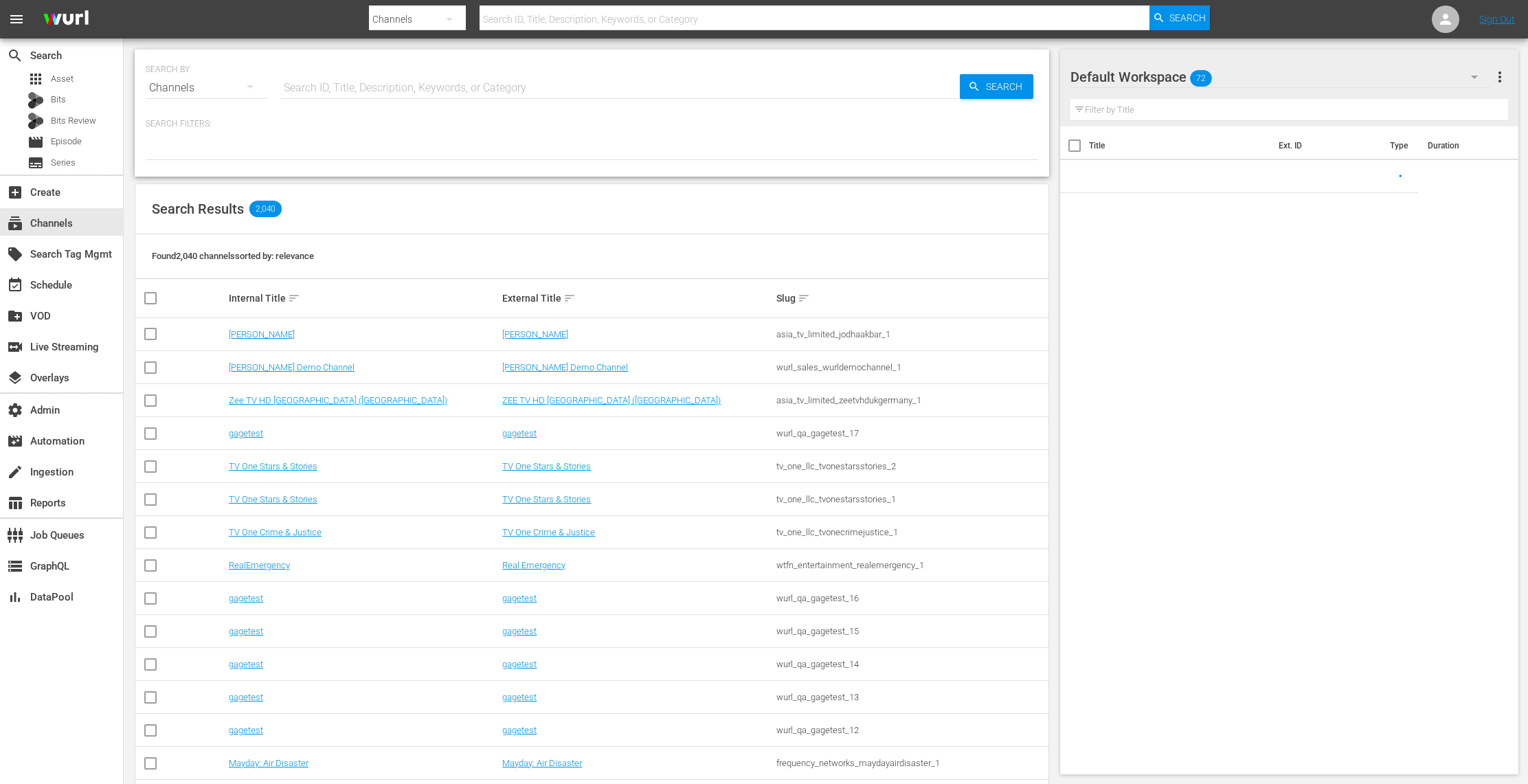
click at [346, 83] on input "text" at bounding box center [620, 88] width 680 height 33
paste input "wtfn_entertainment_realemergency_1"
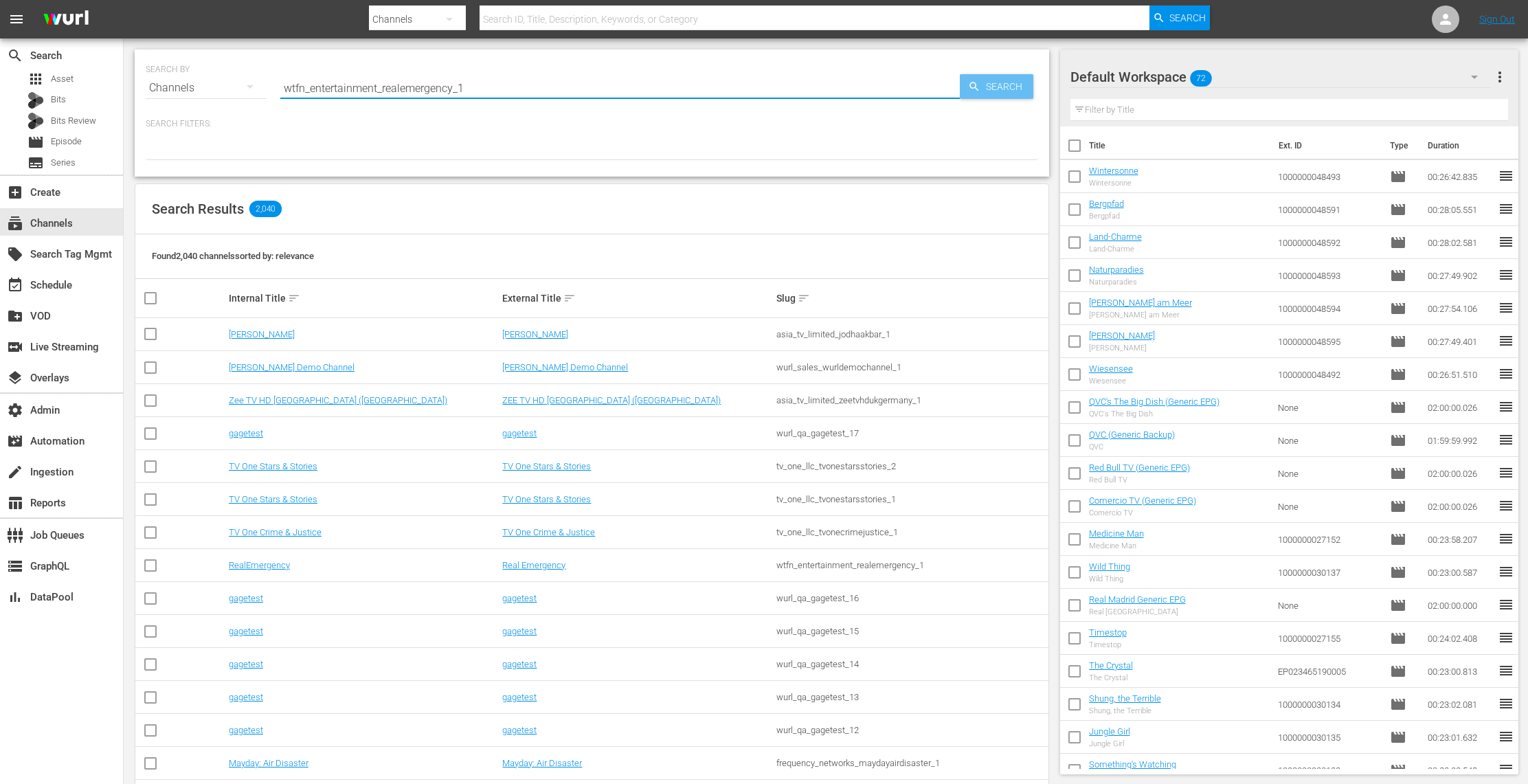
type input "wtfn_entertainment_realemergency_1"
click at [993, 81] on span "Search" at bounding box center [1006, 86] width 53 height 25
type input "wtfn_entertainment_realemergency_1"
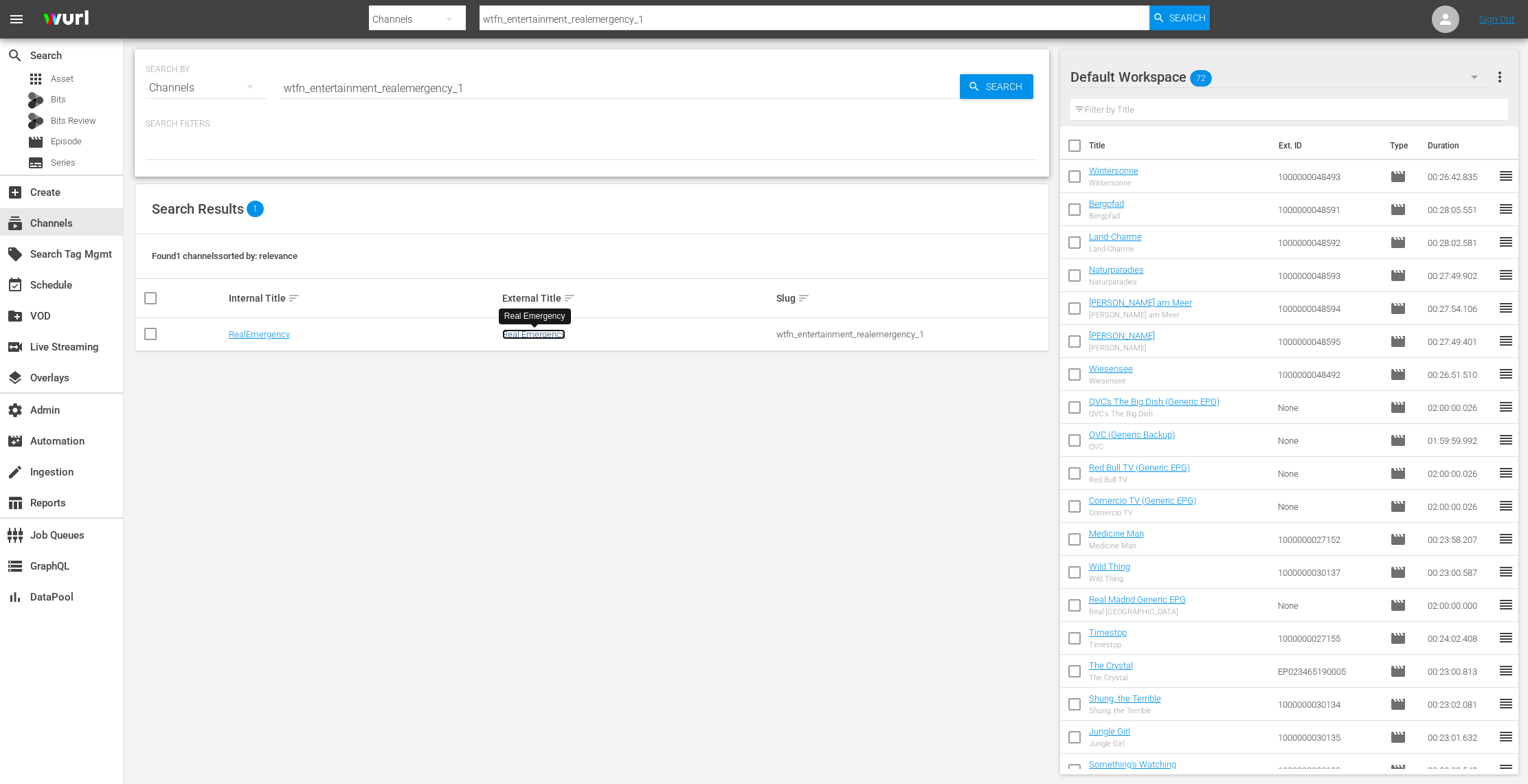
click at [537, 333] on link "Real Emergency" at bounding box center [534, 334] width 63 height 10
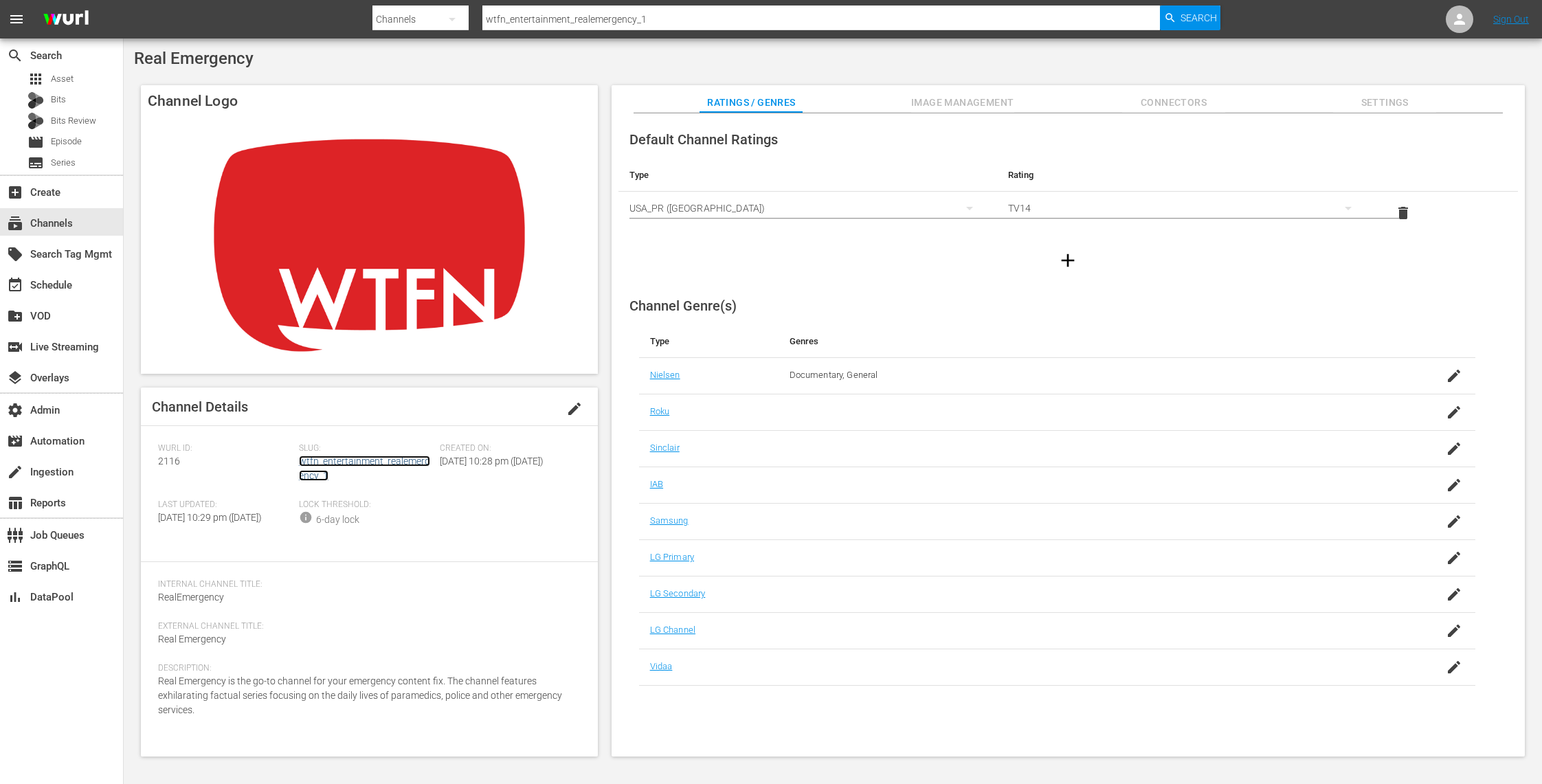
click at [369, 456] on link "wtfn_entertainment_realemergency_1" at bounding box center [364, 468] width 131 height 26
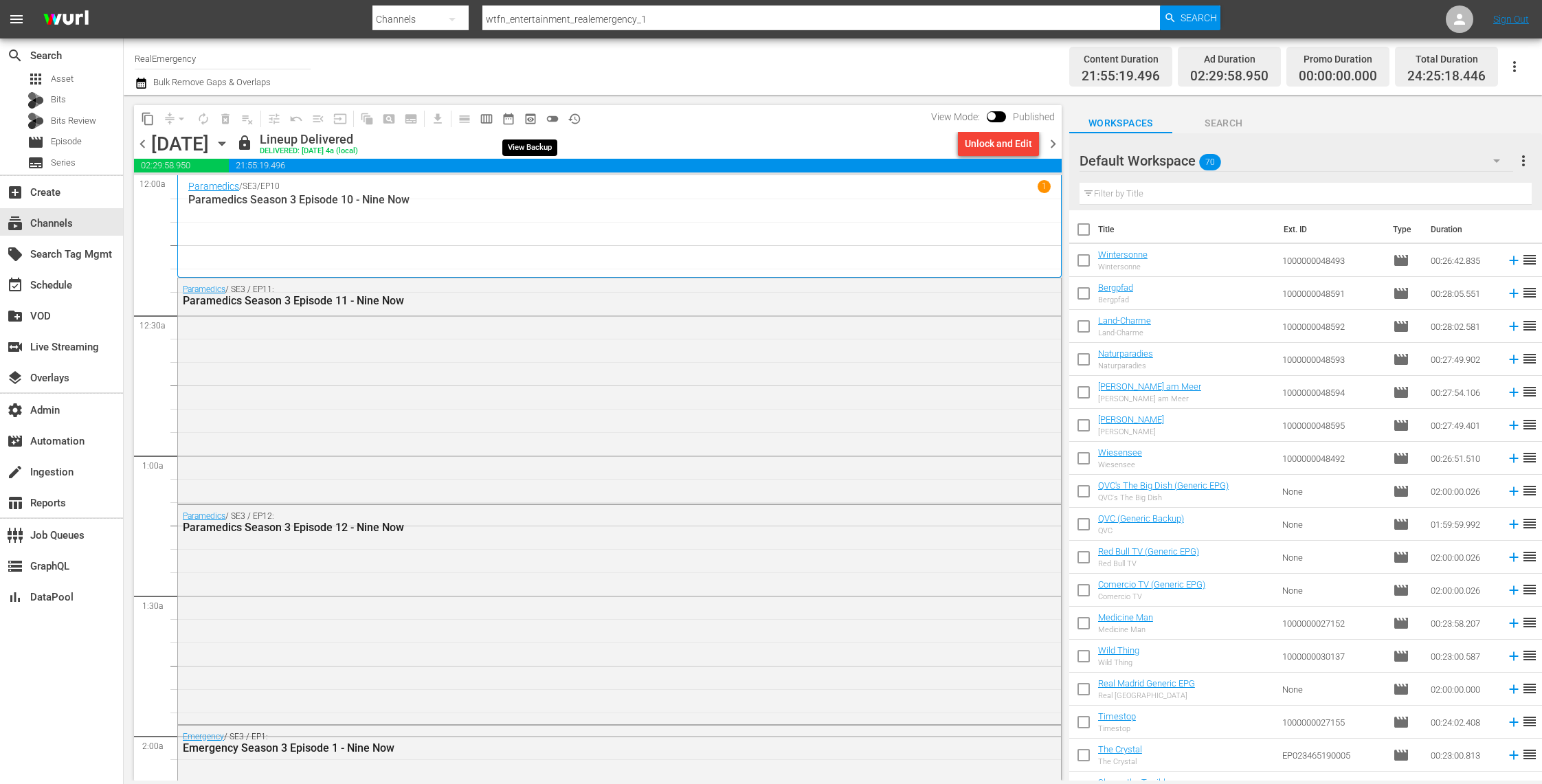
click at [531, 114] on span "preview_outlined" at bounding box center [530, 118] width 14 height 14
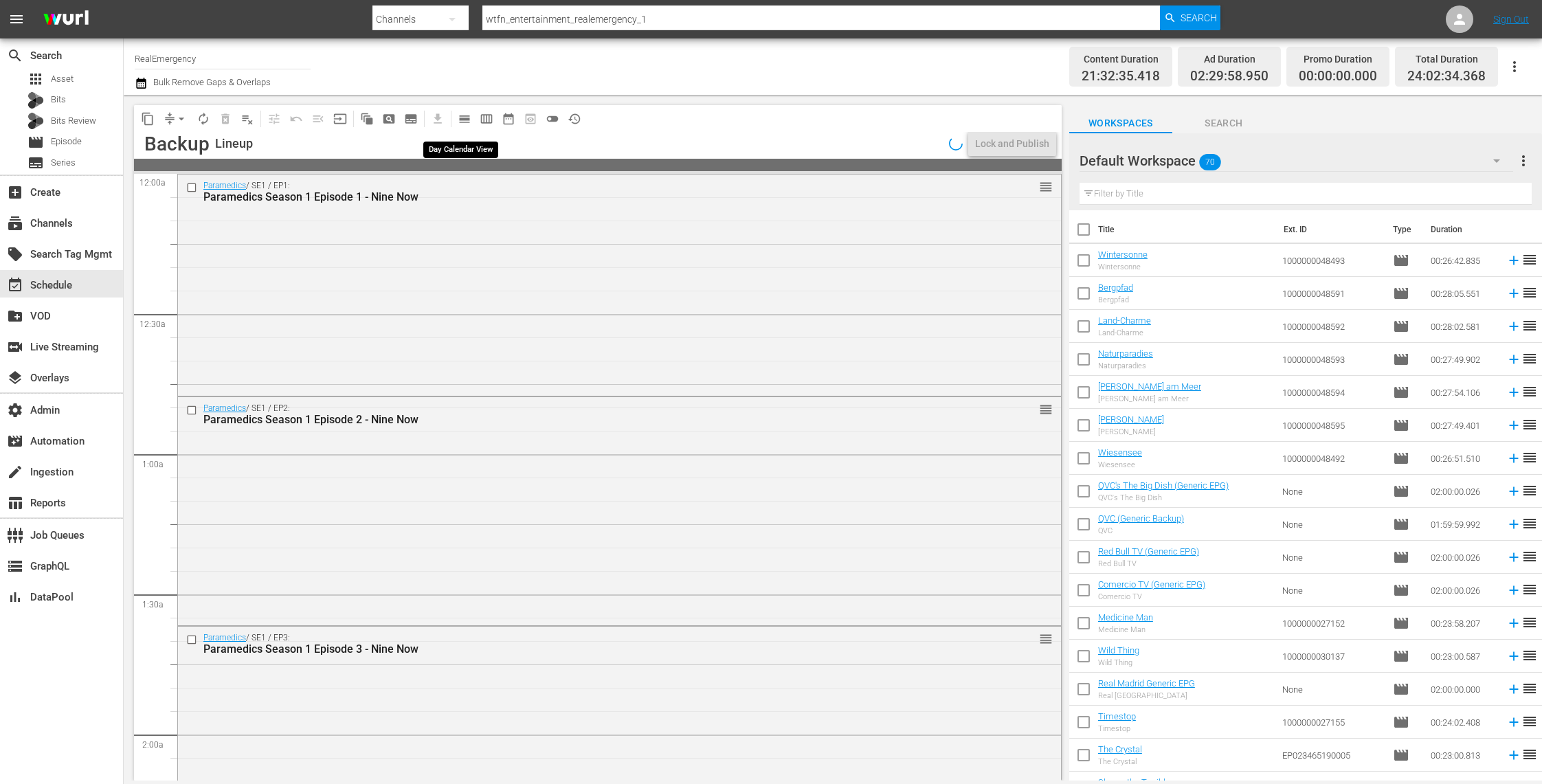
click at [467, 121] on span "calendar_view_day_outlined" at bounding box center [465, 118] width 14 height 14
